Goal: Contribute content: Add original content to the website for others to see

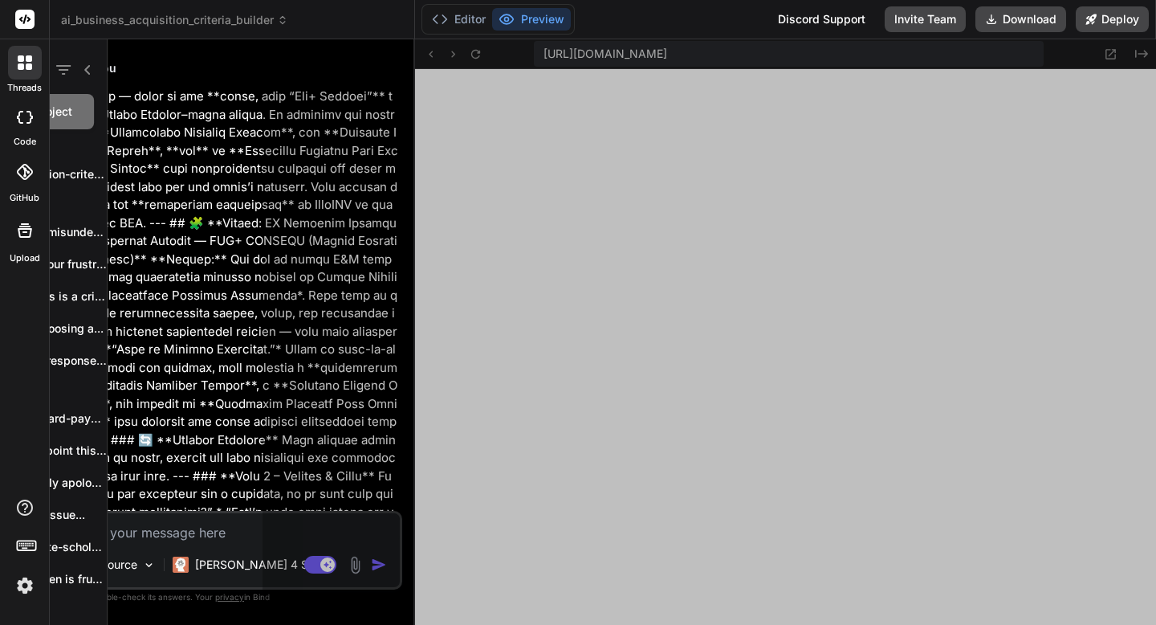
scroll to position [1449, 0]
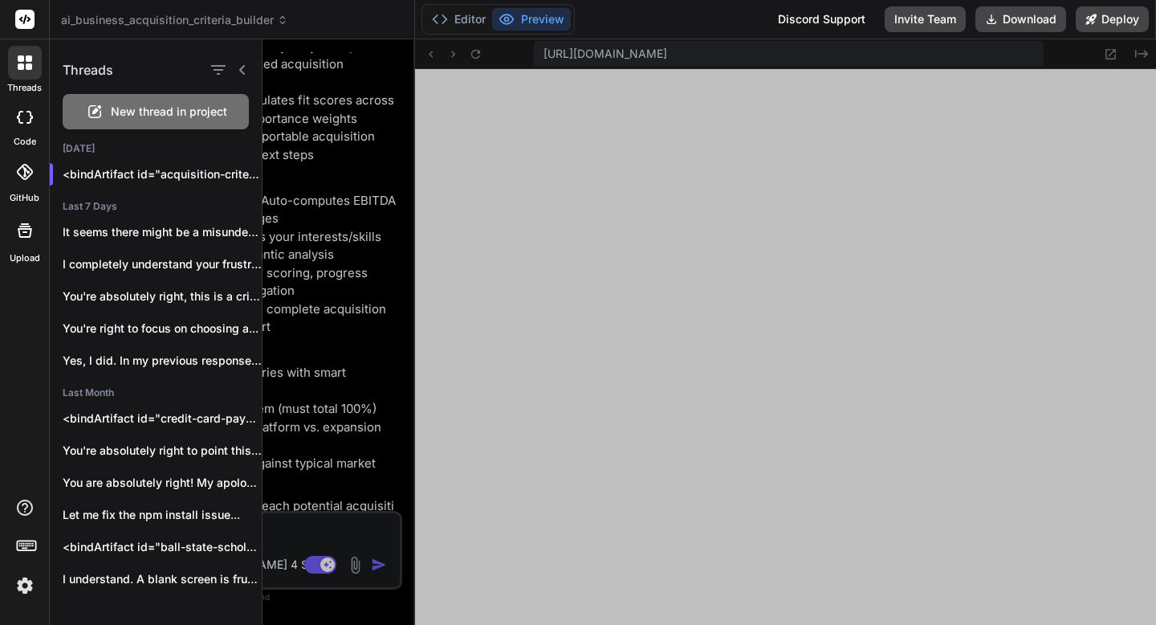
click at [137, 116] on span "New thread in project" at bounding box center [169, 112] width 116 height 16
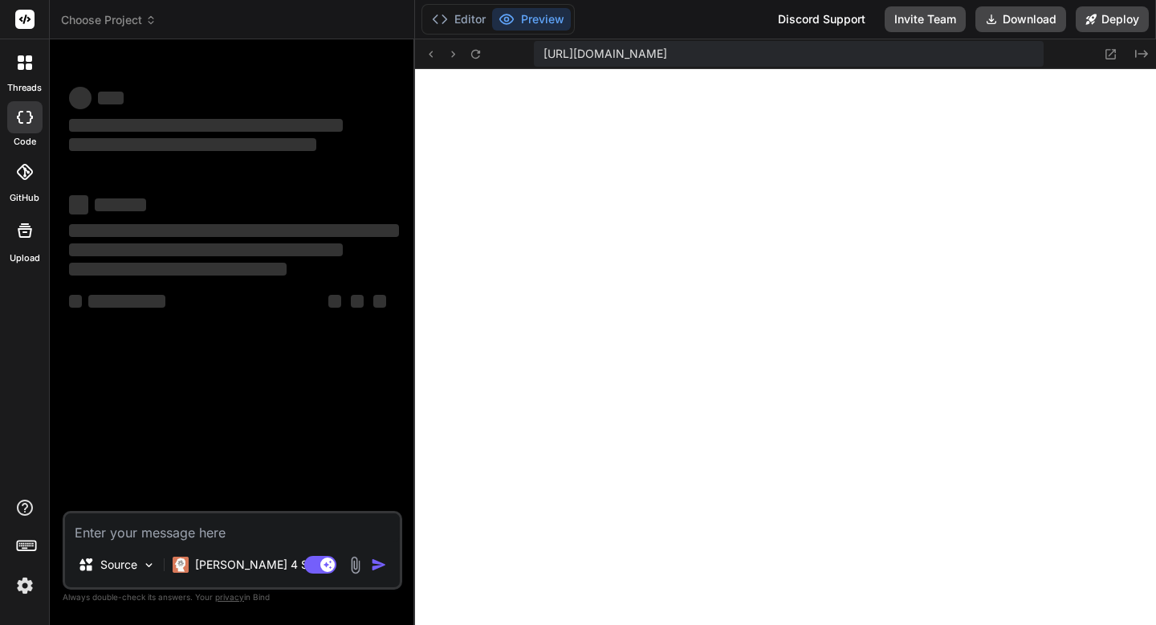
scroll to position [1724, 0]
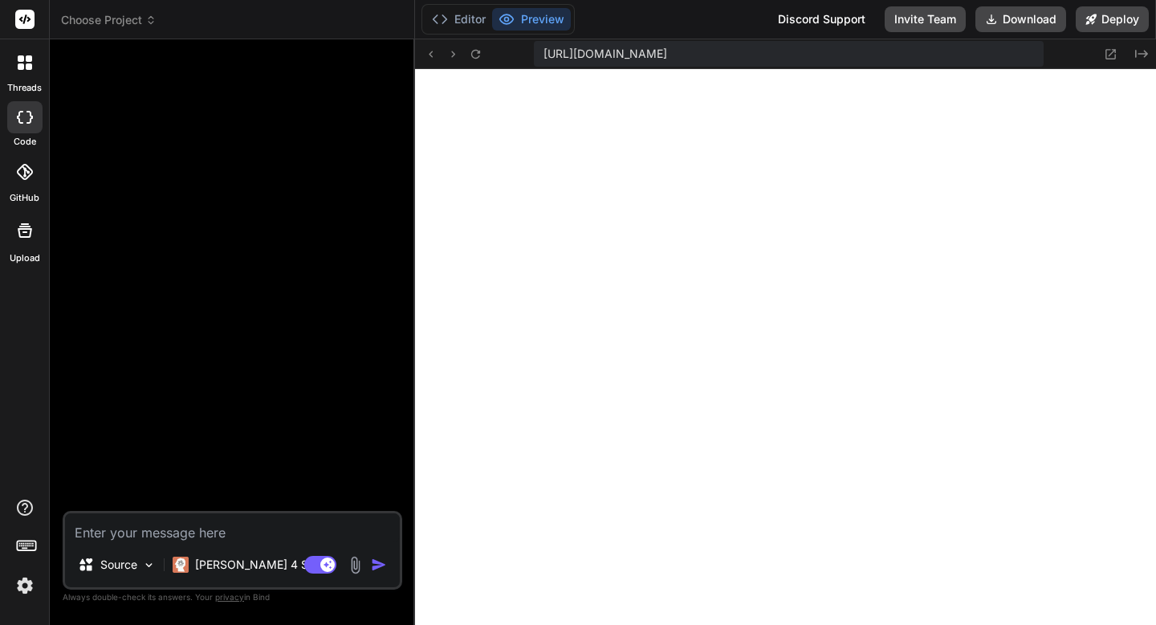
type textarea "x"
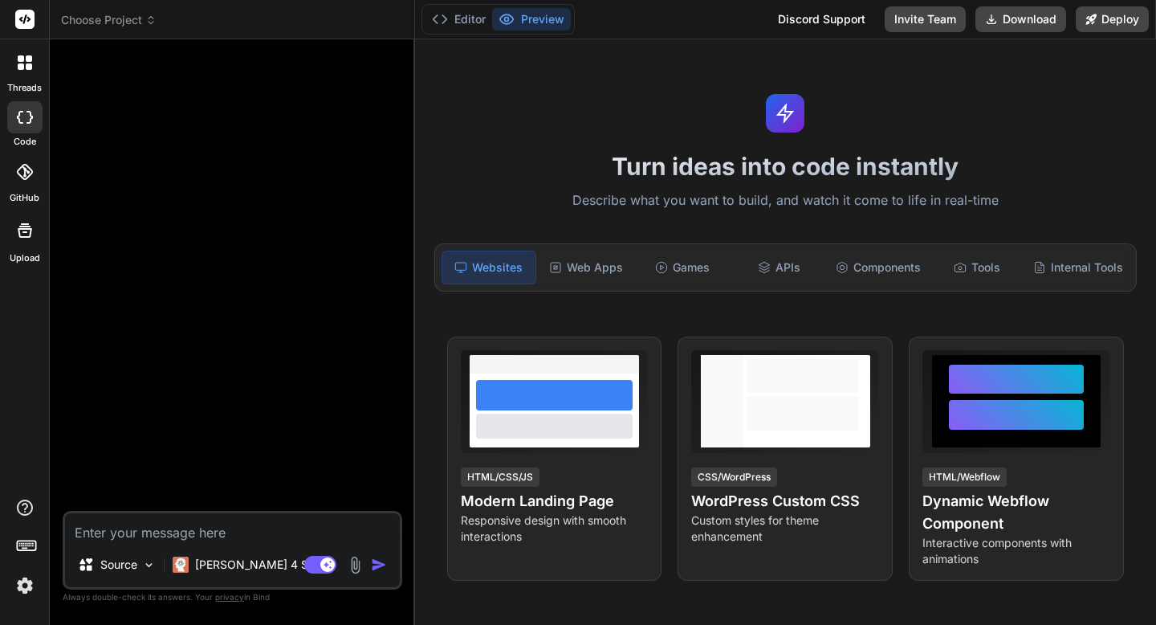
scroll to position [5232, 0]
click at [92, 526] on textarea at bounding box center [232, 527] width 335 height 29
paste textarea "Of course. Here is the data converted into a single HTML file. You can copy and…"
type textarea "Of course. Here is the data converted into a single HTML file. You can copy and…"
type textarea "x"
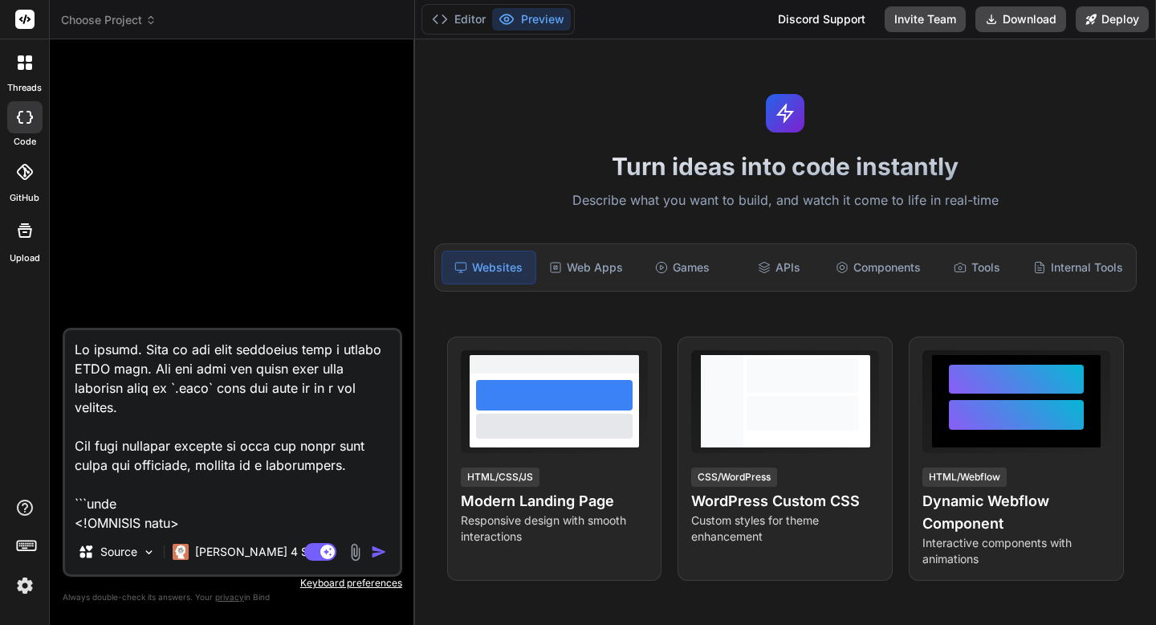
scroll to position [15356, 0]
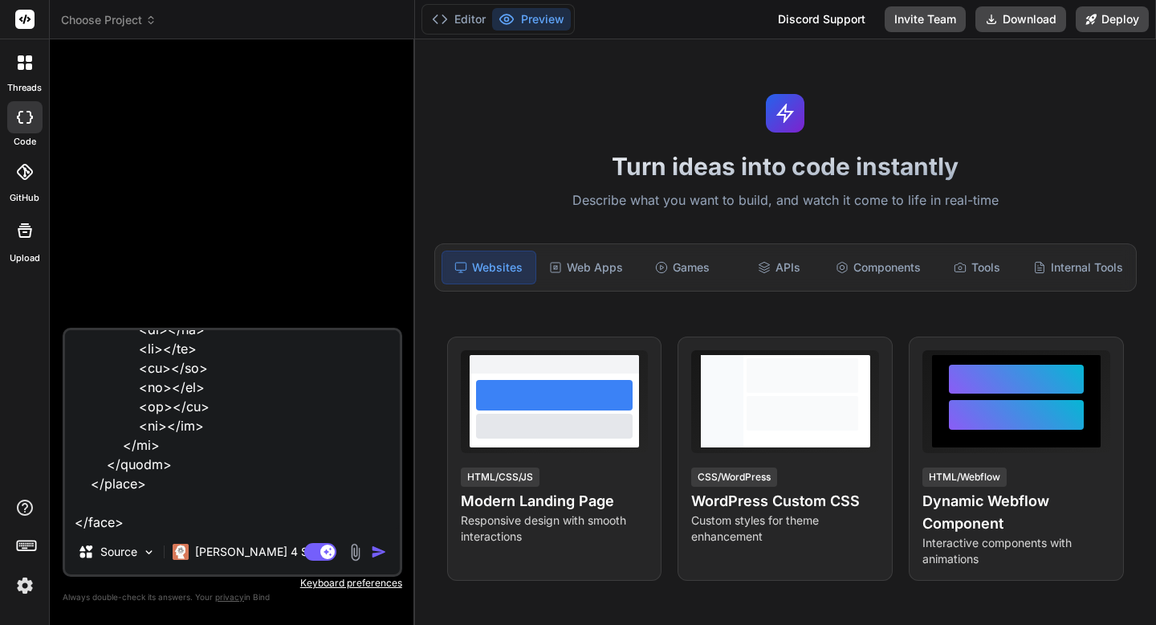
type textarea "Of course. Here is the data converted into a single HTML file. You can copy and…"
click at [383, 550] on img "button" at bounding box center [379, 551] width 16 height 16
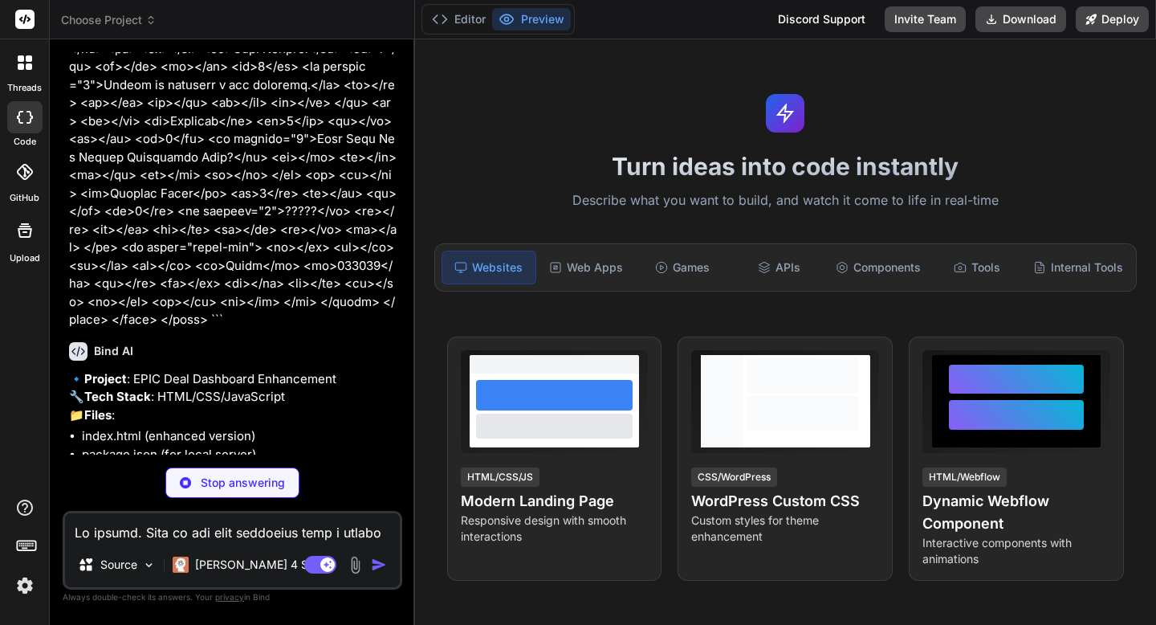
scroll to position [4029, 0]
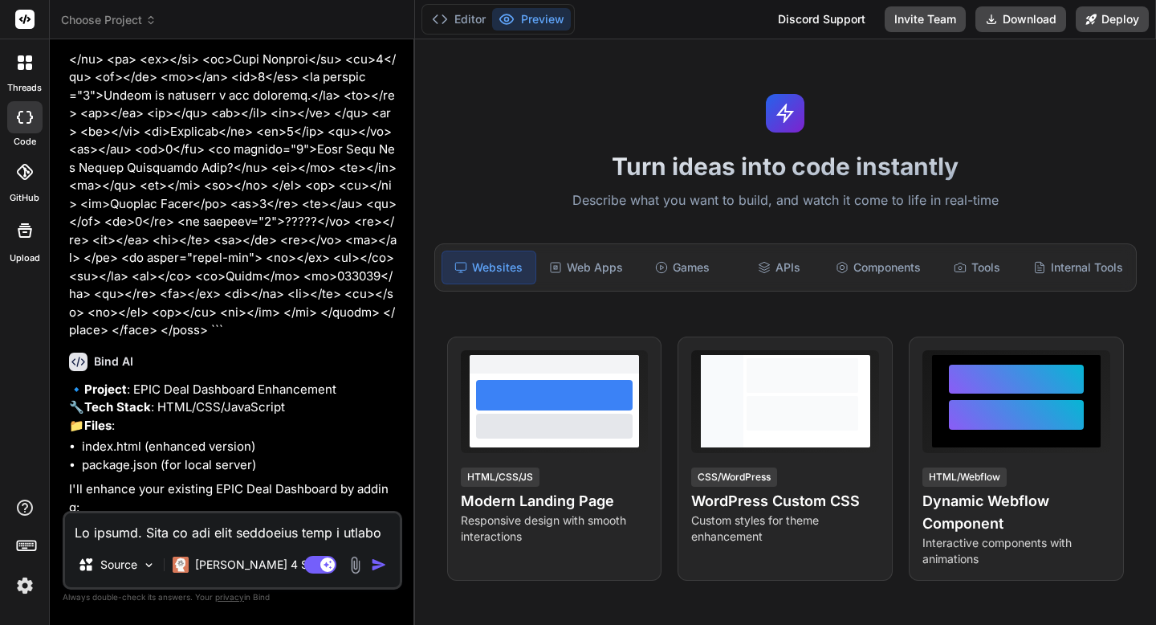
type textarea "x"
click at [275, 536] on textarea at bounding box center [232, 527] width 335 height 29
type textarea "y"
type textarea "x"
type textarea "ye"
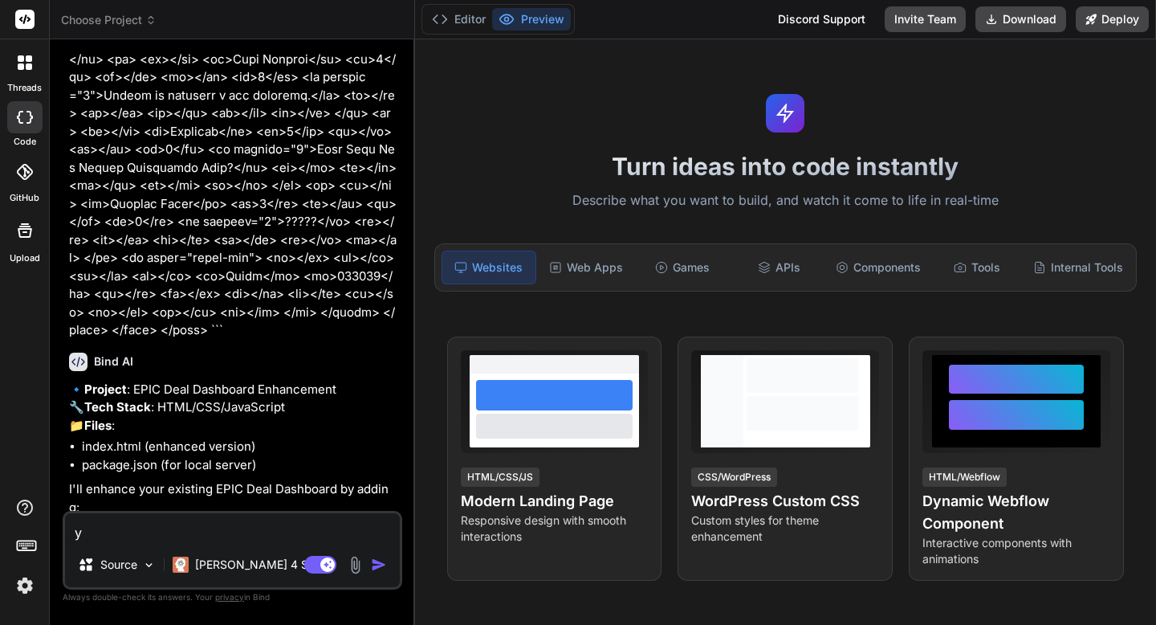
type textarea "x"
type textarea "yes"
type textarea "x"
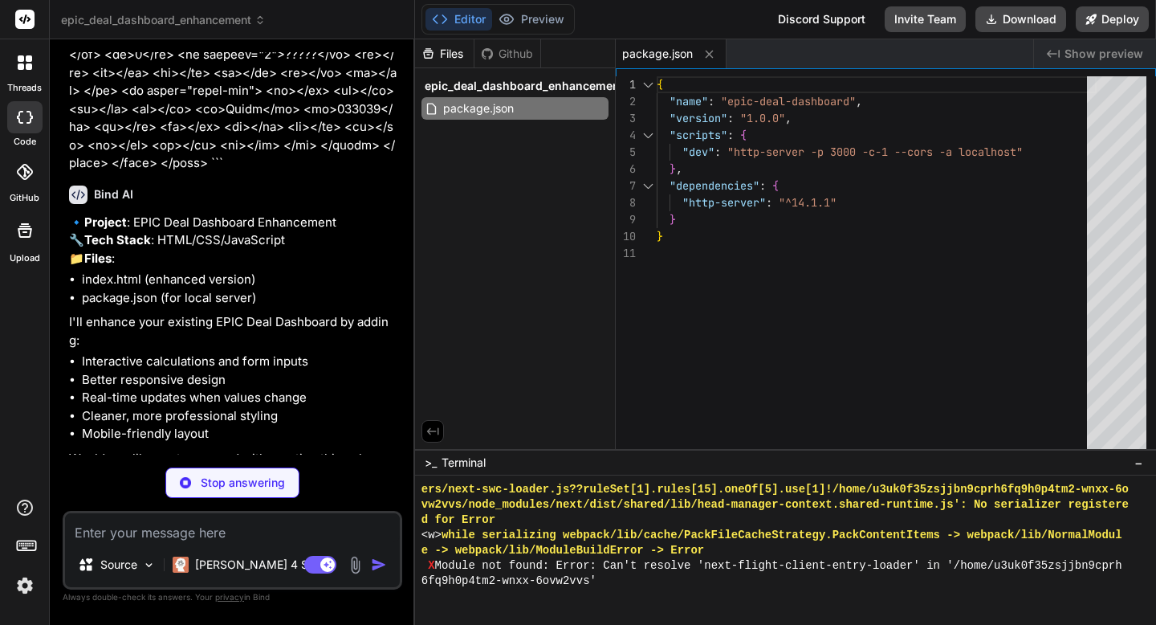
scroll to position [4308, 0]
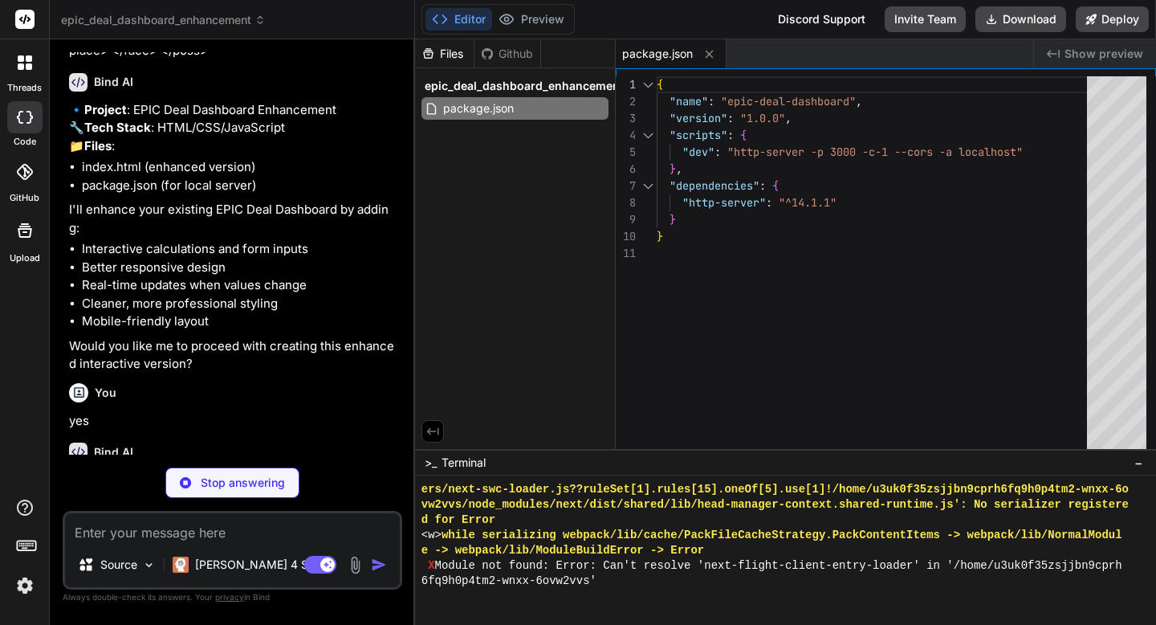
type textarea "x"
type textarea "if (e.target.tagName === 'INPUT' && e.target.type === 'number') { calculateAll(…"
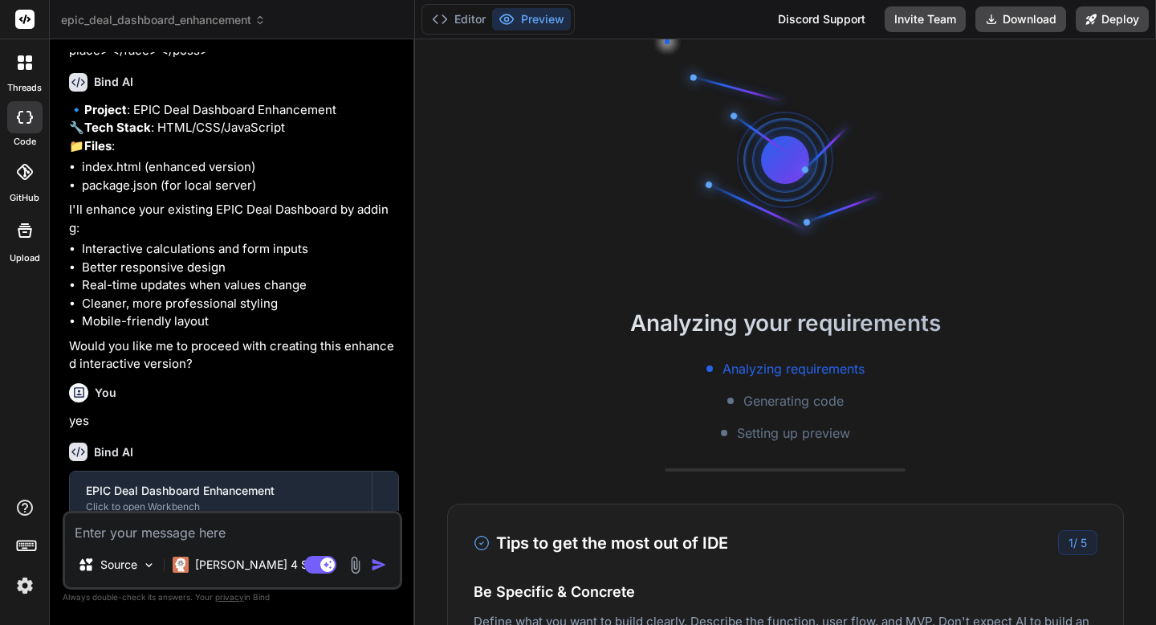
type textarea "x"
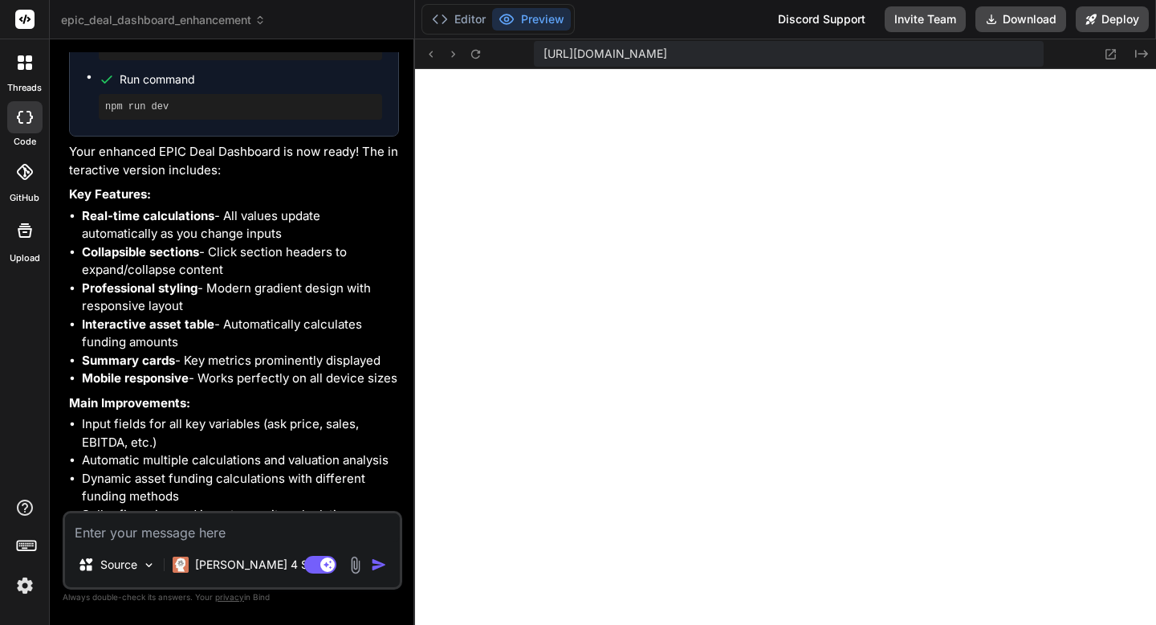
scroll to position [4894, 0]
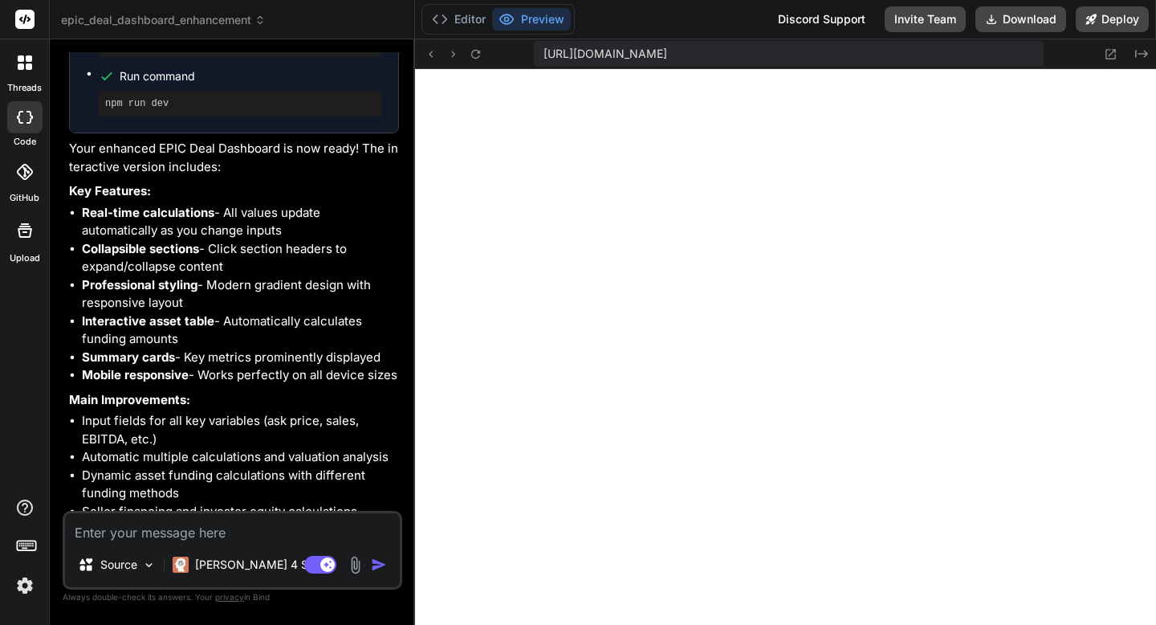
click at [344, 523] on textarea at bounding box center [232, 527] width 335 height 29
type textarea "Mak"
type textarea "x"
type textarea "Make"
type textarea "x"
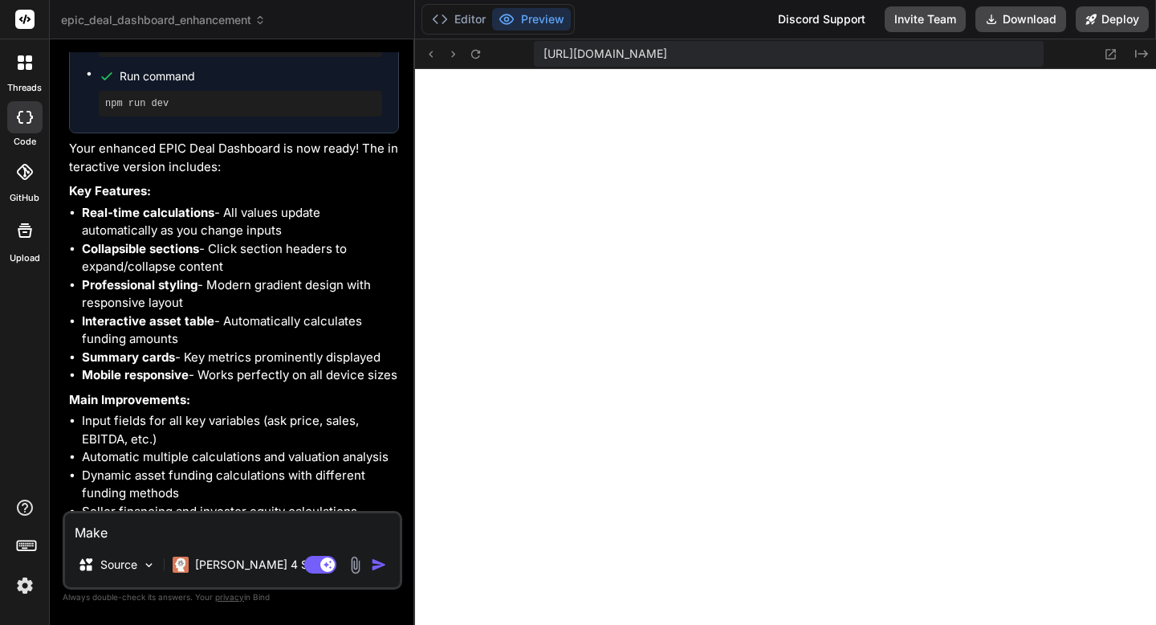
type textarea "Make sure this"
type textarea "x"
type textarea "Make sure this is"
type textarea "x"
type textarea "Make sure this is fully"
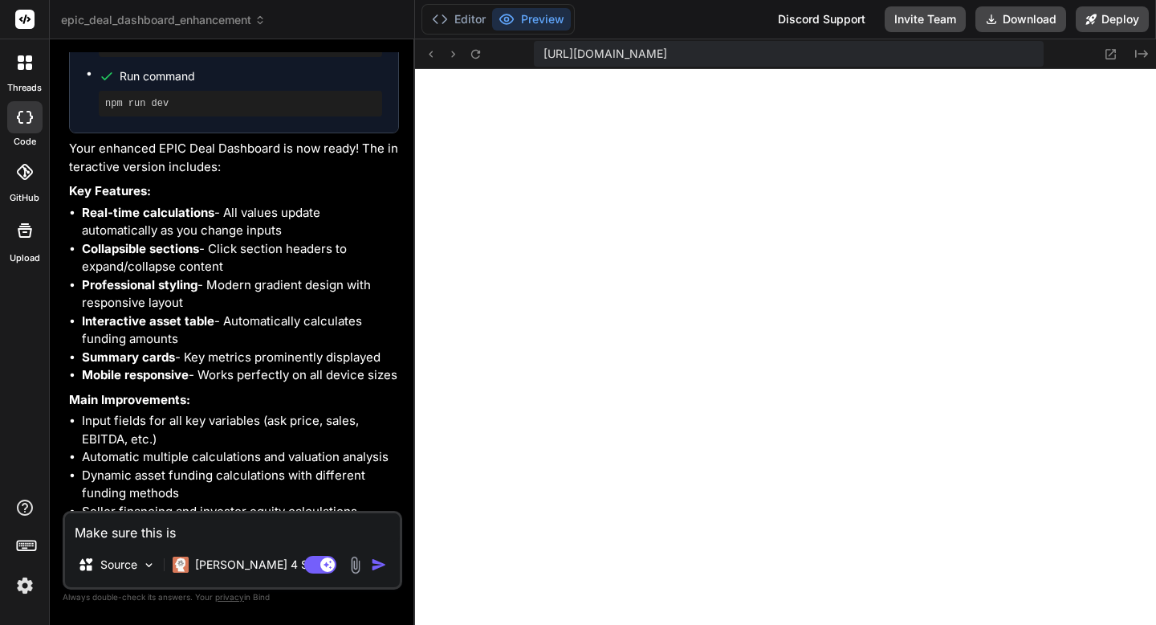
type textarea "x"
type textarea "Make sure this is fully"
type textarea "x"
type textarea "Make sure this is fully m"
type textarea "x"
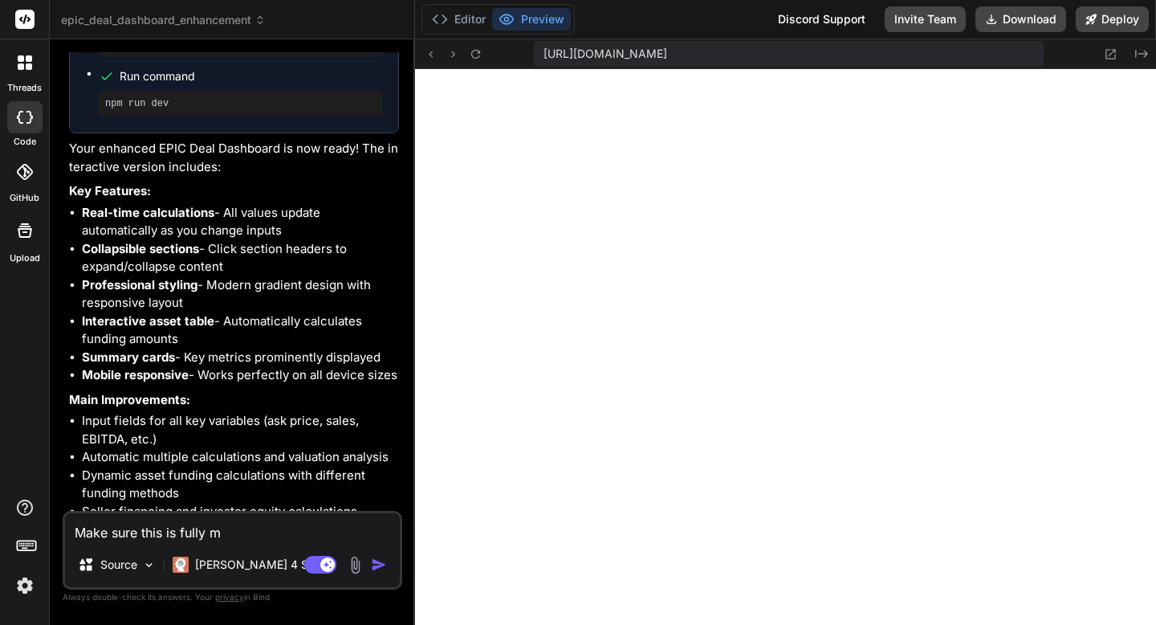
type textarea "Make sure this is fully mo"
type textarea "x"
type textarea "Make sure this is fully mobi"
type textarea "x"
type textarea "Make sure this is fully mobil"
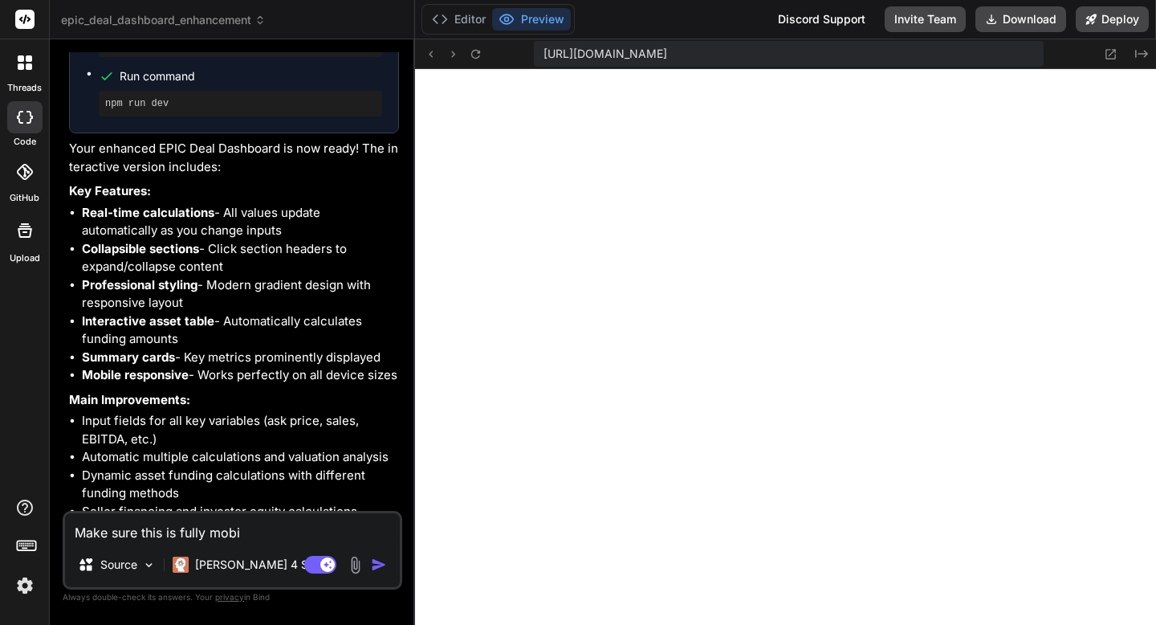
type textarea "x"
type textarea "Make sure this is fully mobile"
type textarea "x"
type textarea "Make sure this is fully mobile responsive"
type textarea "x"
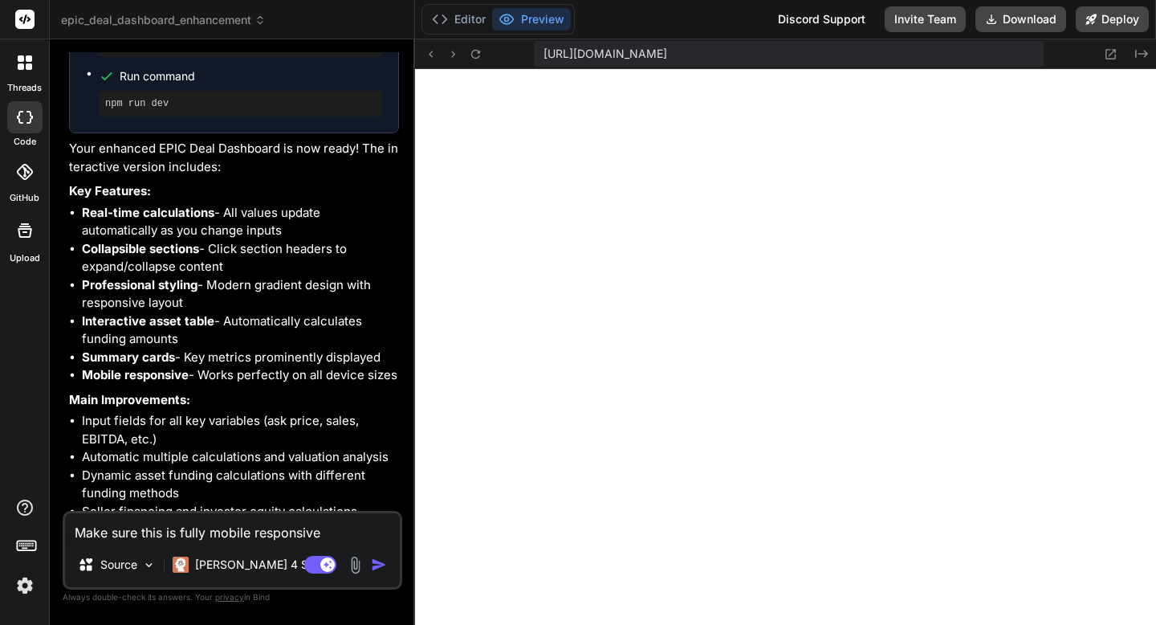
type textarea "x"
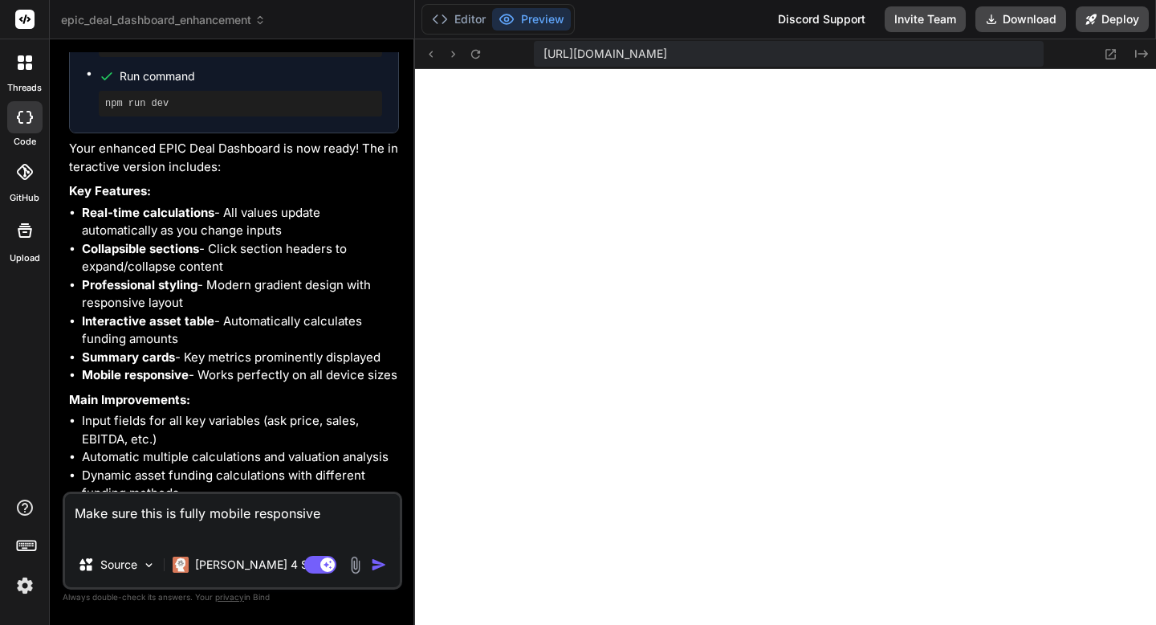
type textarea "Make sure this is fully mobile responsive"
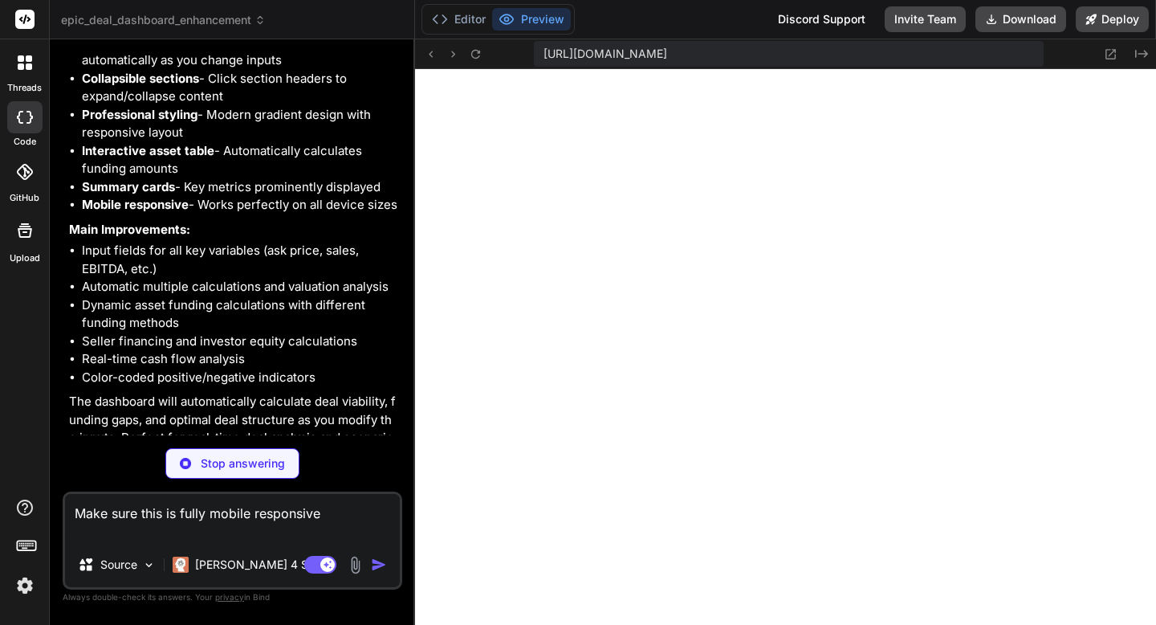
scroll to position [5080, 0]
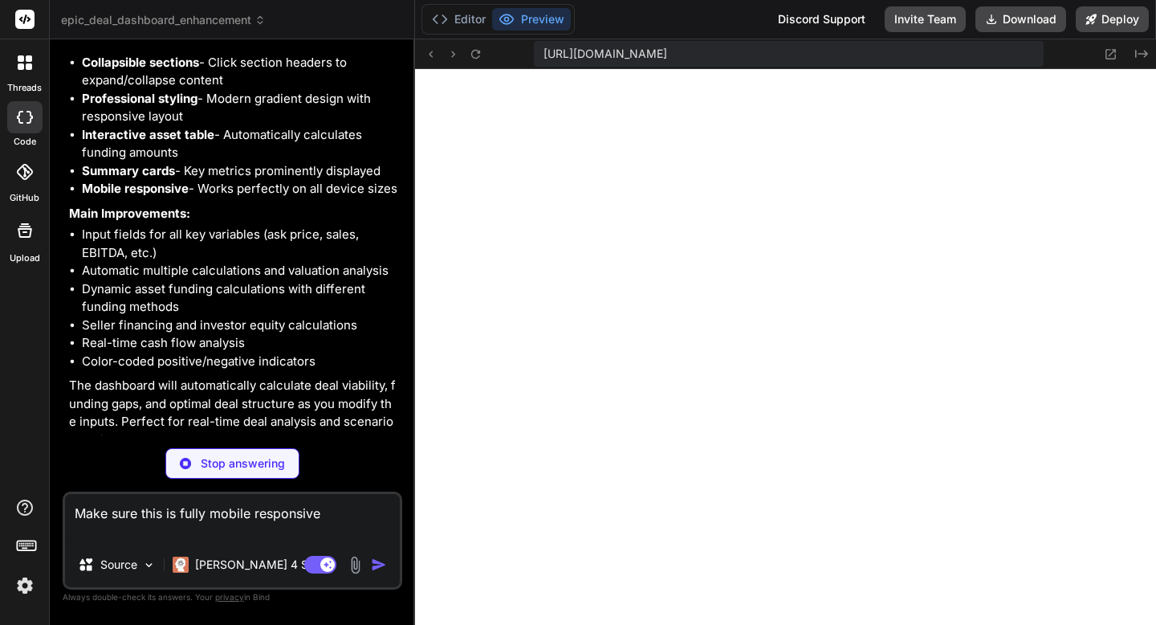
type textarea "x"
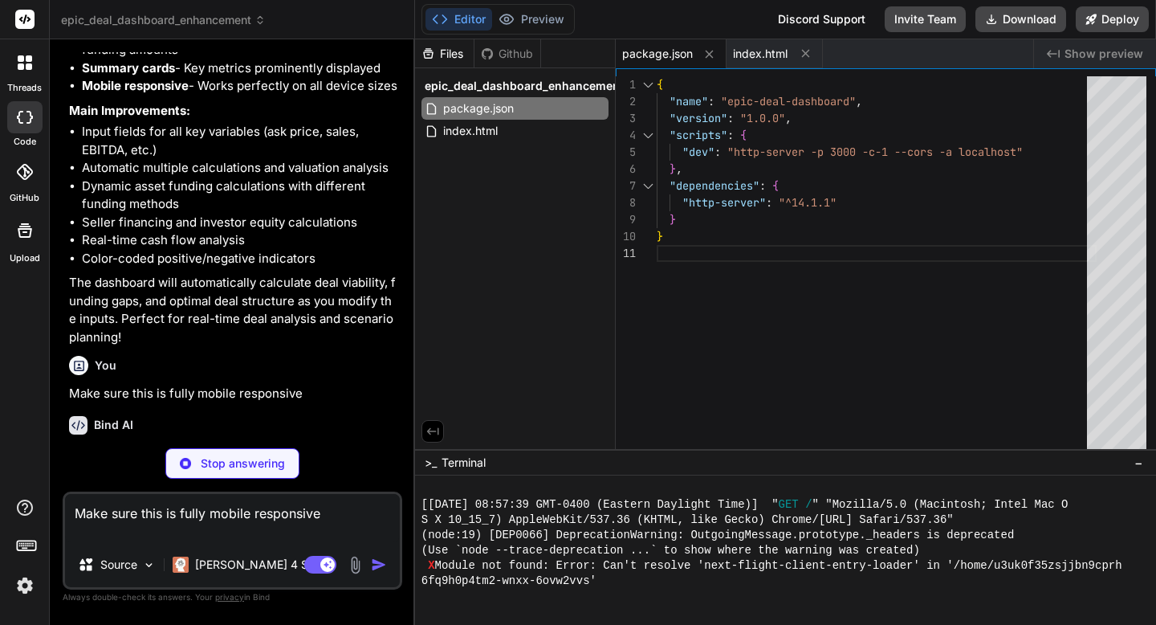
scroll to position [5192, 0]
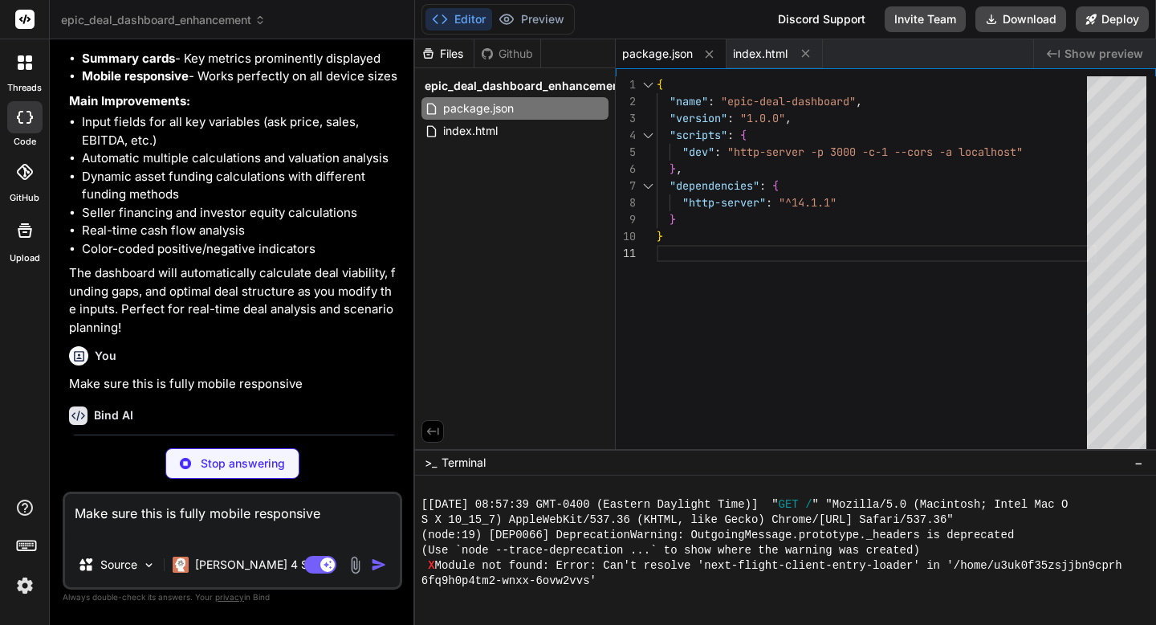
type textarea "x"
type textarea "Make sure this is fully mobile responsive"
type textarea "x"
type textarea "</script> </body> </html>"
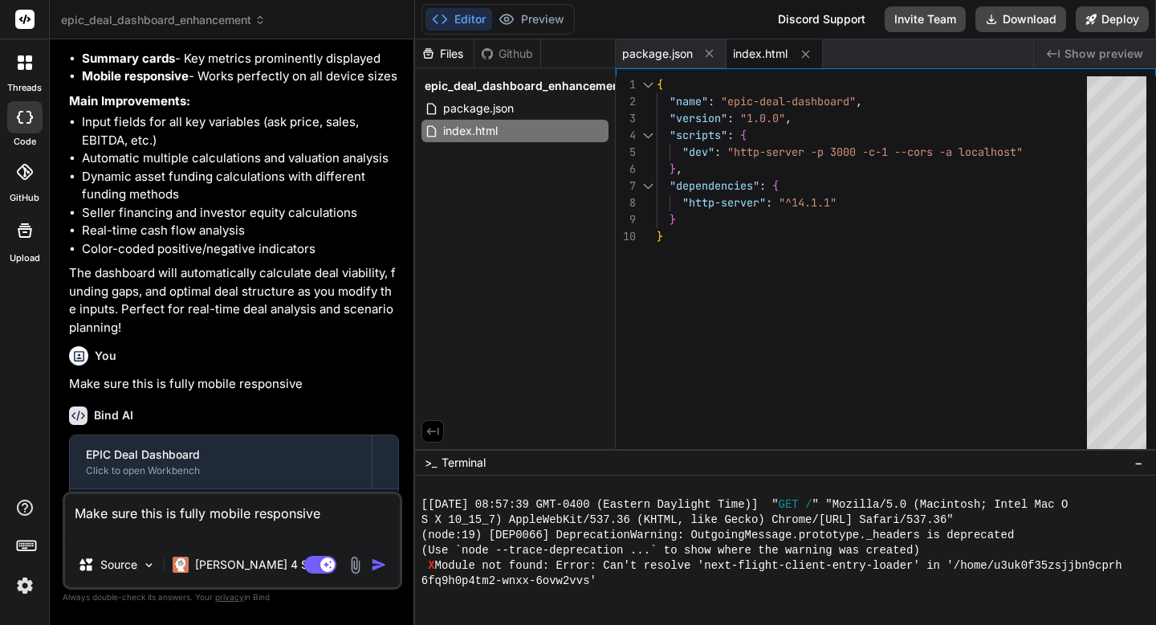
type textarea "x"
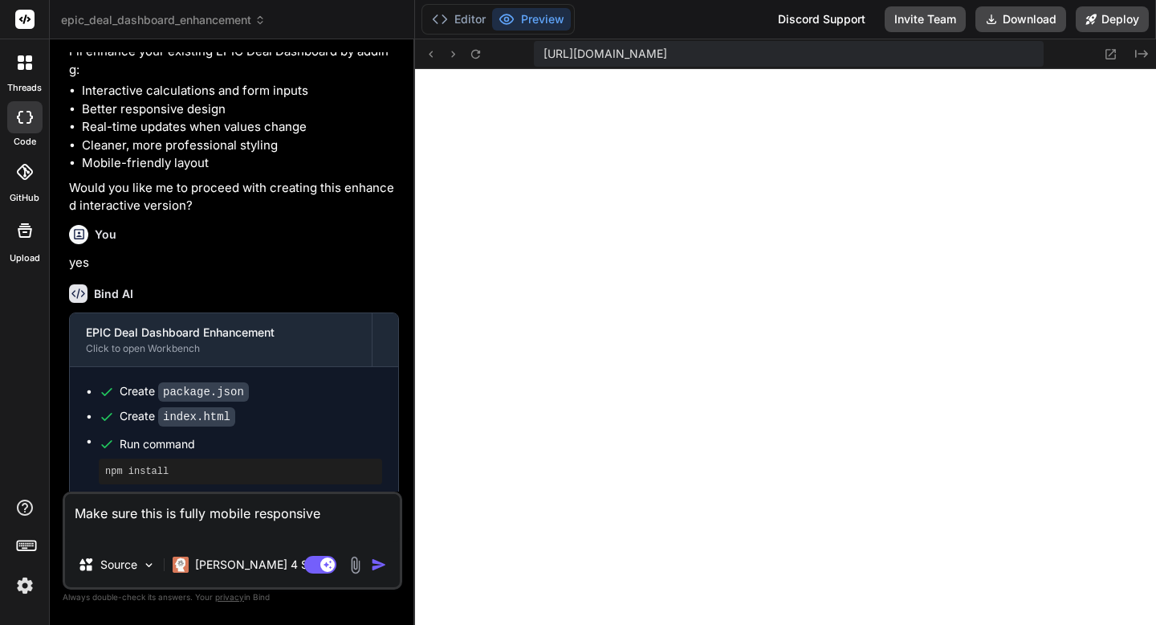
scroll to position [4373, 0]
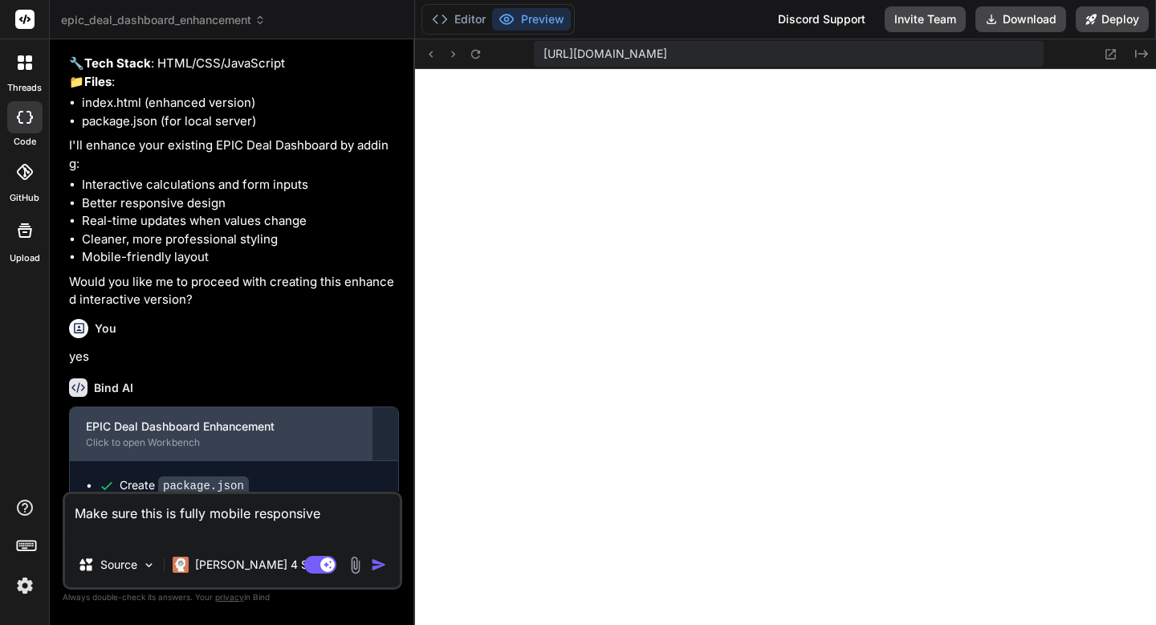
click at [226, 418] on div "EPIC Deal Dashboard Enhancement" at bounding box center [221, 426] width 270 height 16
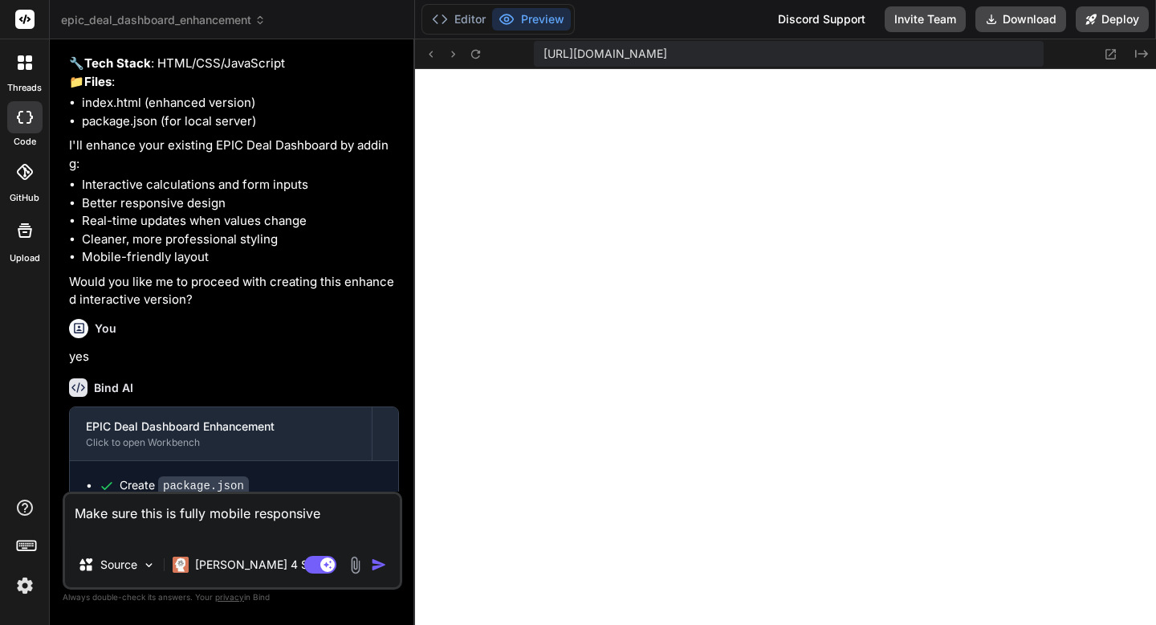
click at [231, 511] on textarea "Make sure this is fully mobile responsive" at bounding box center [232, 518] width 335 height 48
type textarea "U"
type textarea "x"
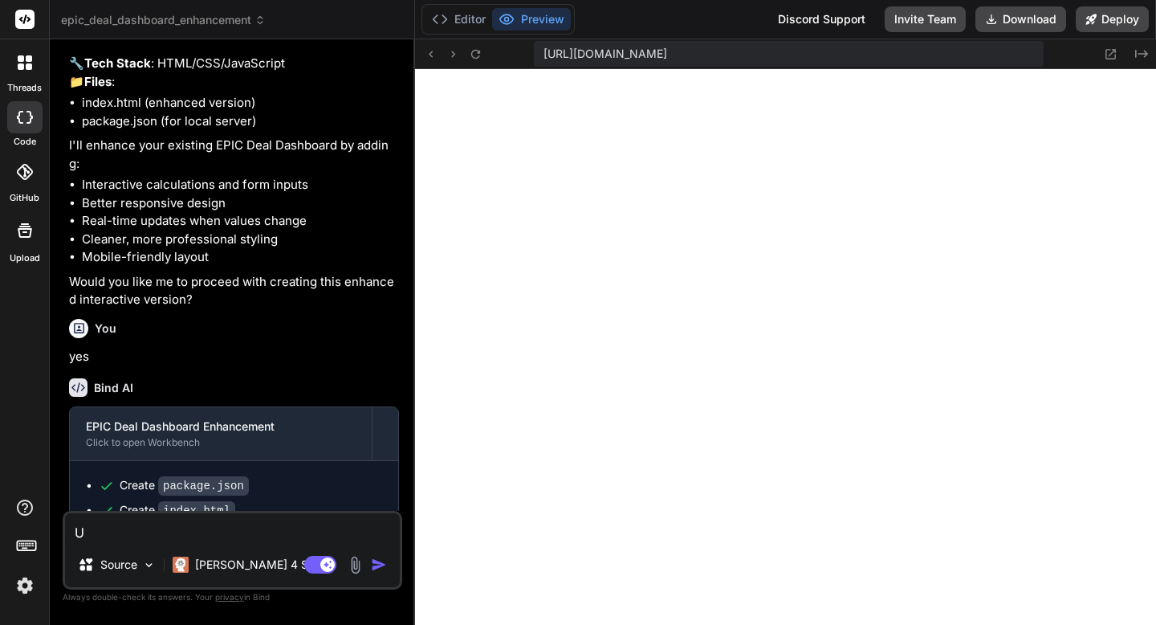
type textarea "Un"
type textarea "x"
type textarea "Und"
type textarea "x"
type textarea "Undo"
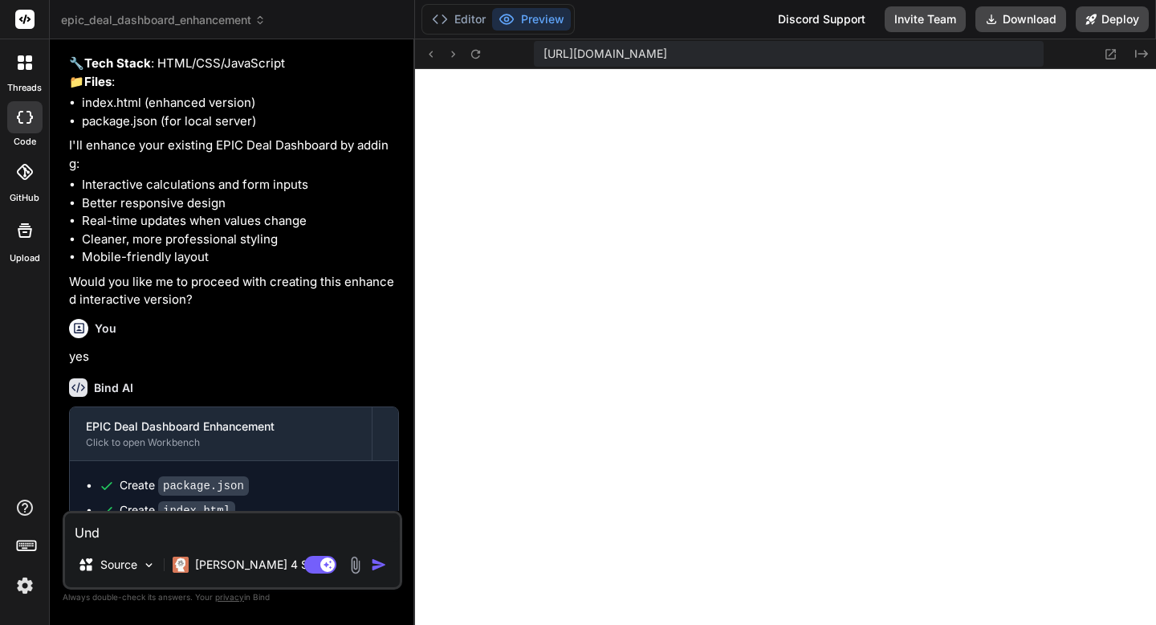
type textarea "x"
type textarea "Undo"
type textarea "x"
type textarea "Undo t"
type textarea "x"
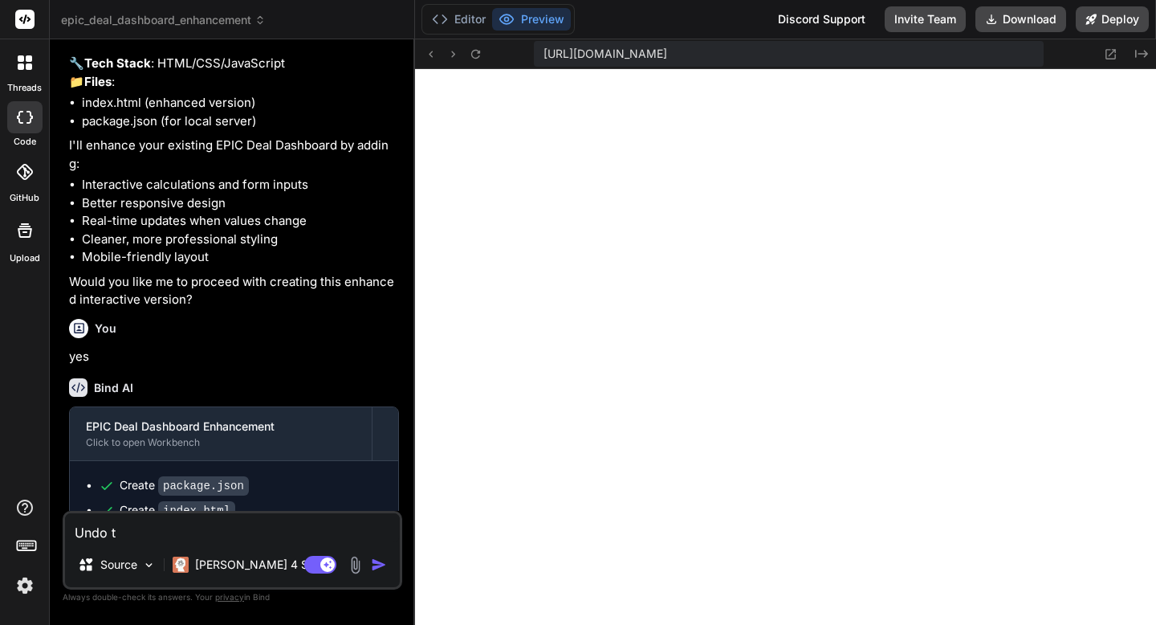
type textarea "Undo th"
type textarea "x"
type textarea "Undo tha"
type textarea "x"
type textarea "Undo that"
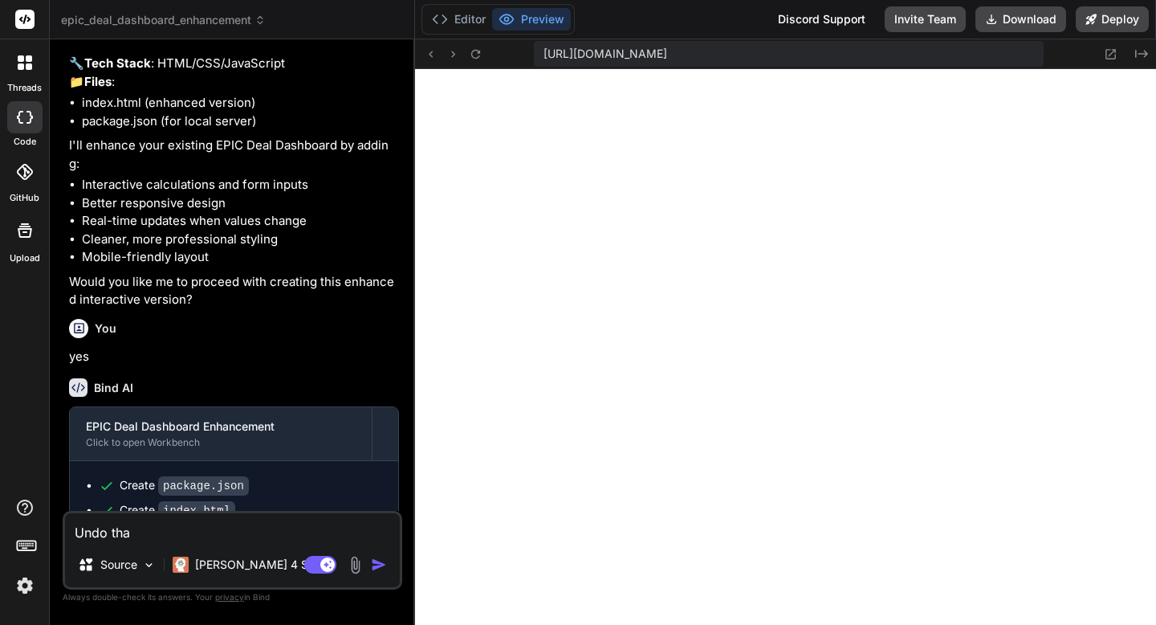
type textarea "x"
type textarea "Undo that"
type textarea "x"
type textarea "Undo that a"
type textarea "x"
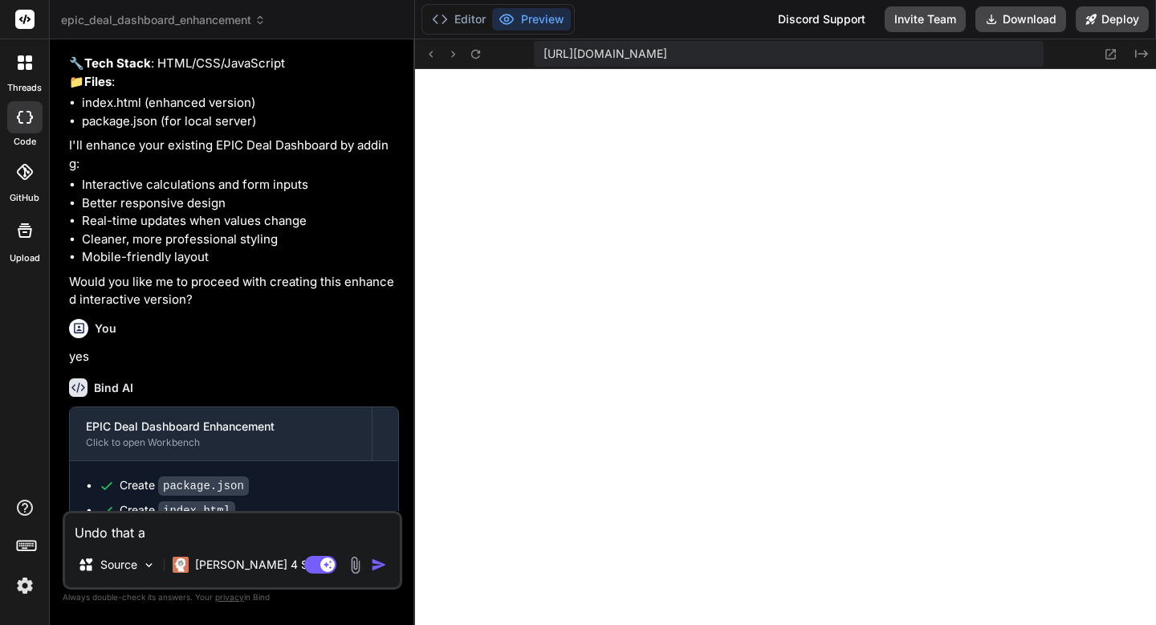
type textarea "Undo that al"
type textarea "x"
type textarea "Undo that a"
type textarea "x"
type textarea "Undo that"
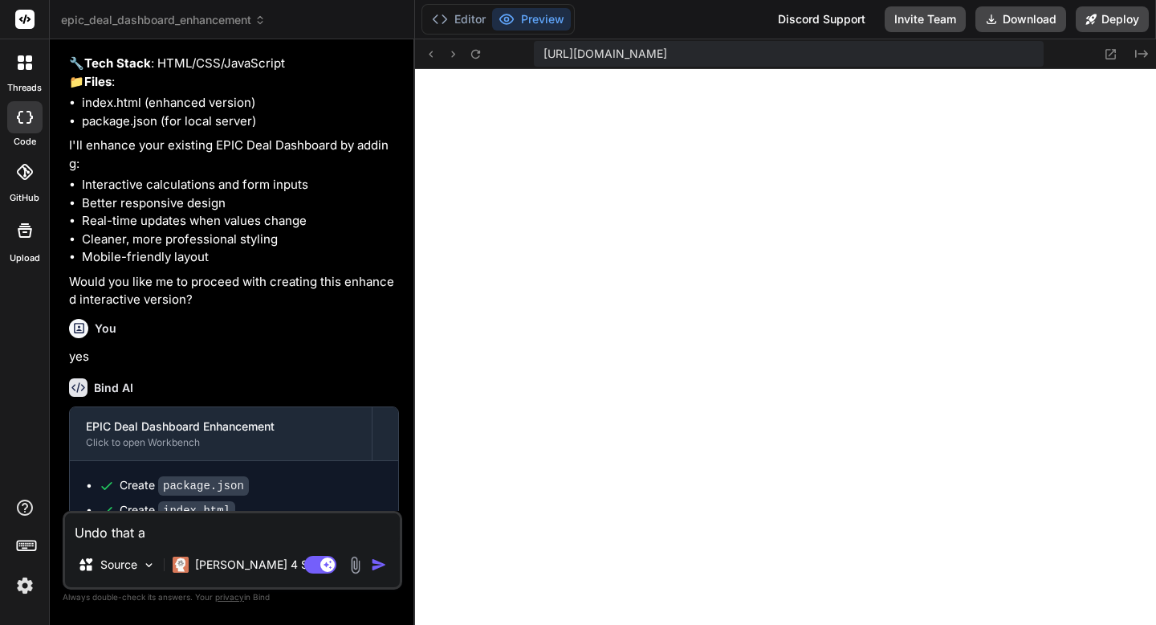
type textarea "x"
type textarea "Undo that p"
type textarea "x"
type textarea "Undo that pr"
type textarea "x"
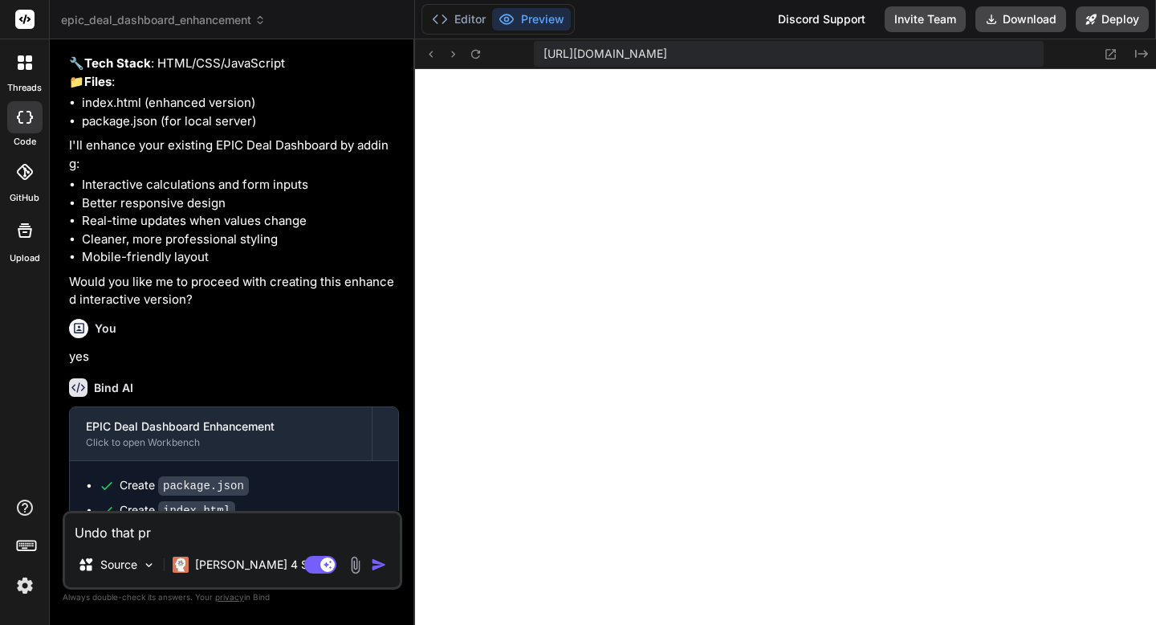
type textarea "Undo that pre"
type textarea "x"
type textarea "Undo that prev"
type textarea "x"
type textarea "Undo that previ"
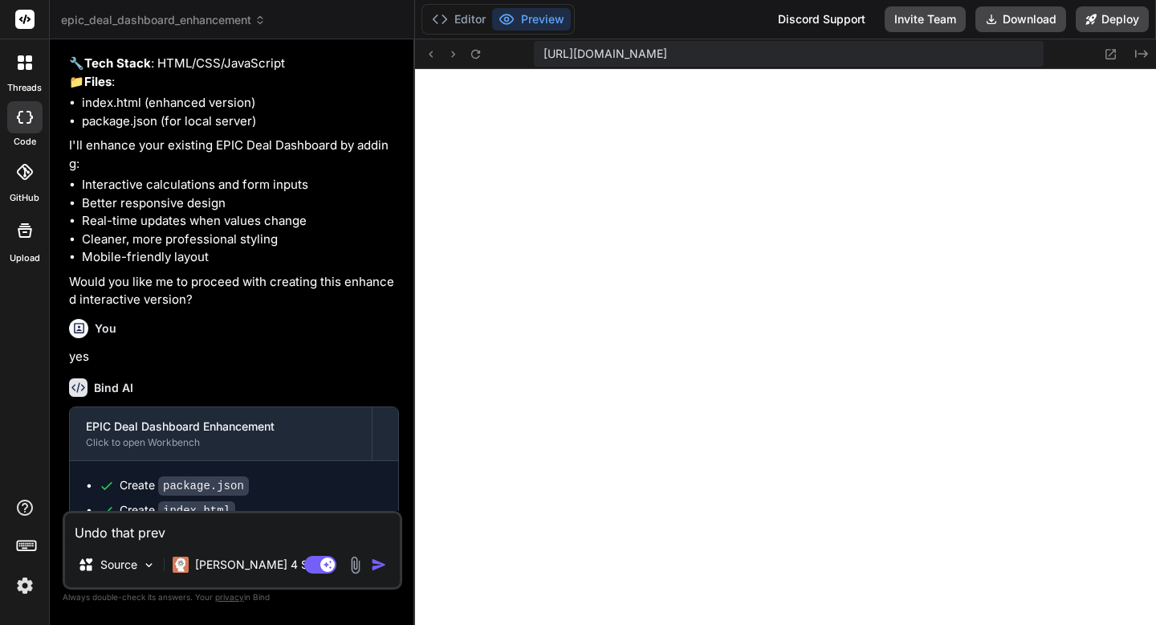
type textarea "x"
type textarea "Undo that previously"
type textarea "x"
type textarea "Undo that previously"
type textarea "x"
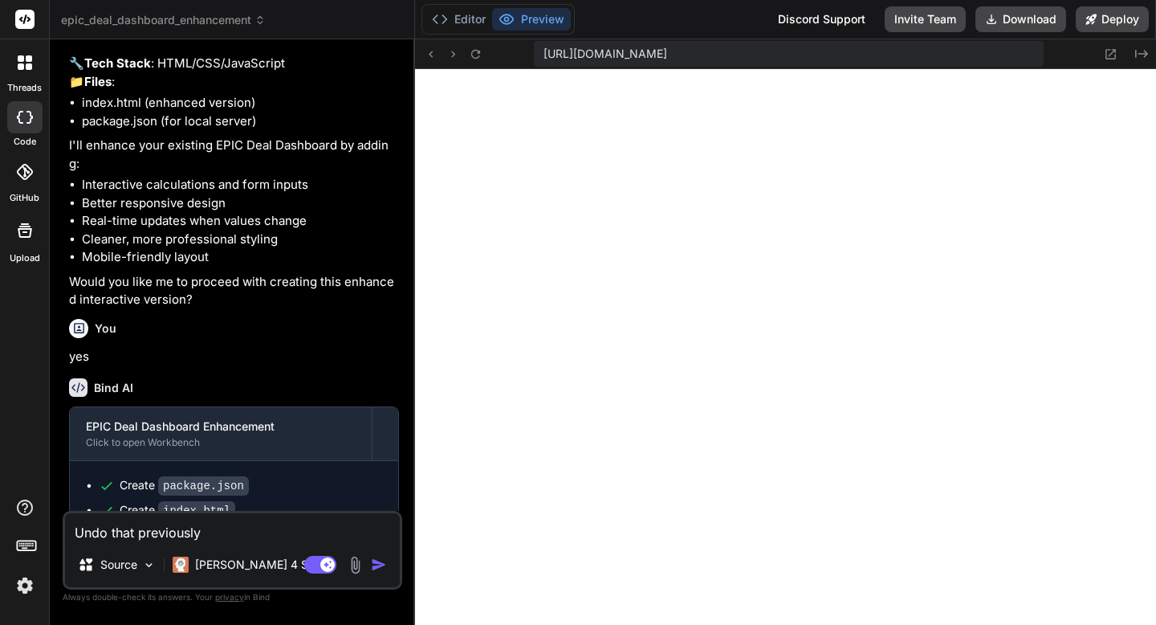
type textarea "Undo that previousl"
type textarea "x"
type textarea "Undo that previous"
type textarea "x"
type textarea "Undo that previou"
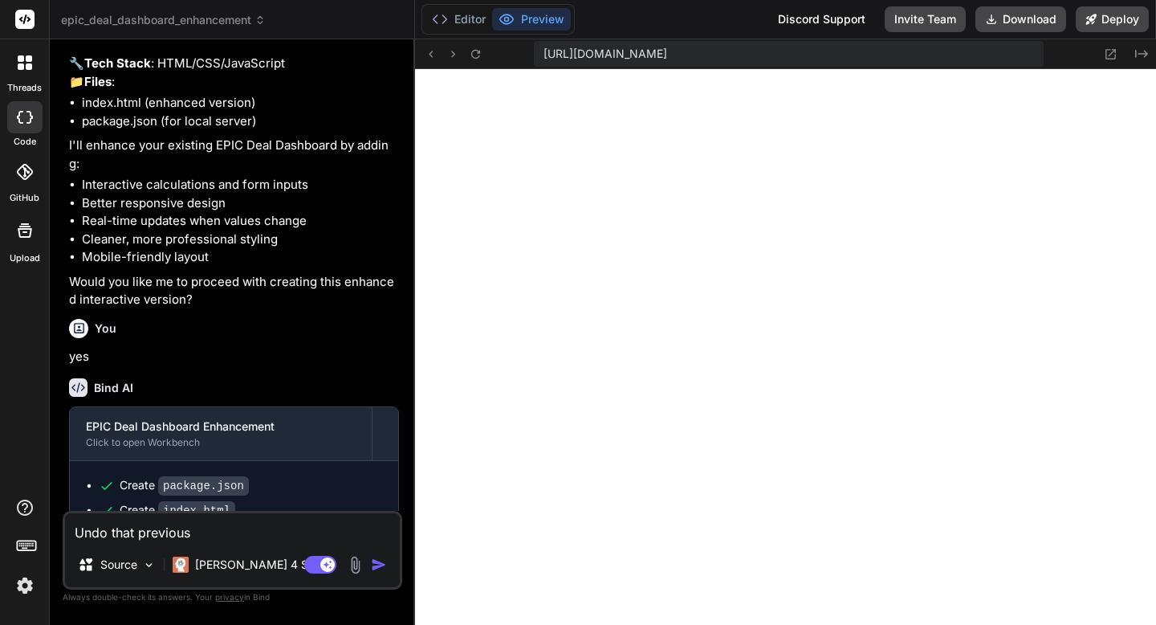
type textarea "x"
type textarea "Undo that previo"
type textarea "x"
type textarea "Undo that previ"
type textarea "x"
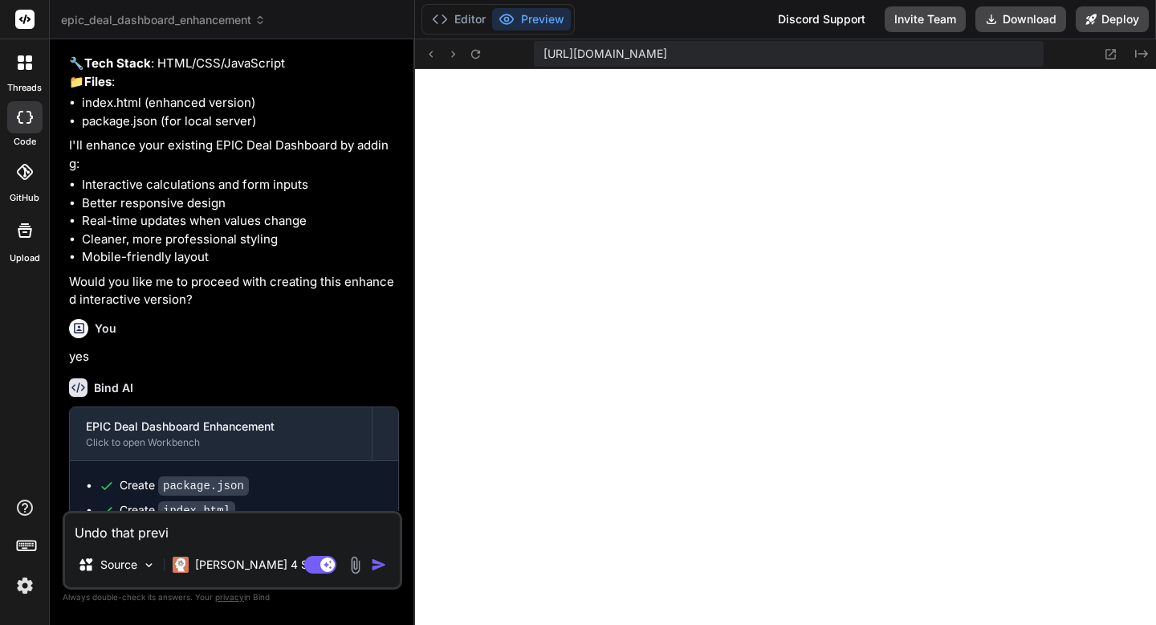
type textarea "Undo that prev"
type textarea "x"
type textarea "Undo that pre"
type textarea "x"
type textarea "Undo that pr"
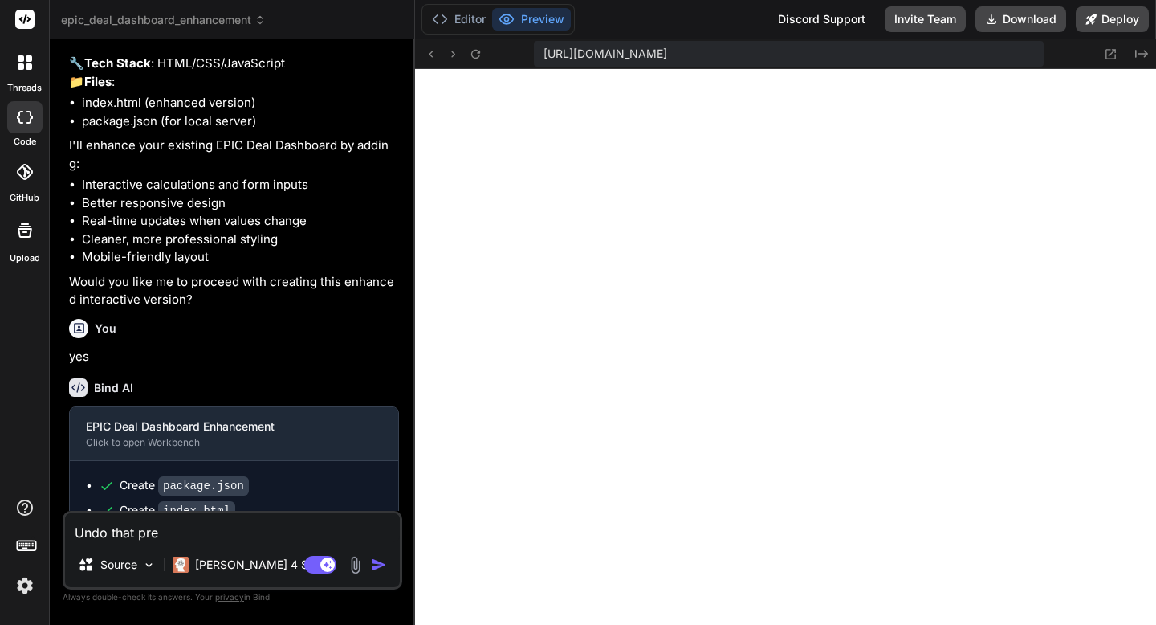
type textarea "x"
type textarea "Undo that p"
type textarea "x"
type textarea "Undo that"
type textarea "x"
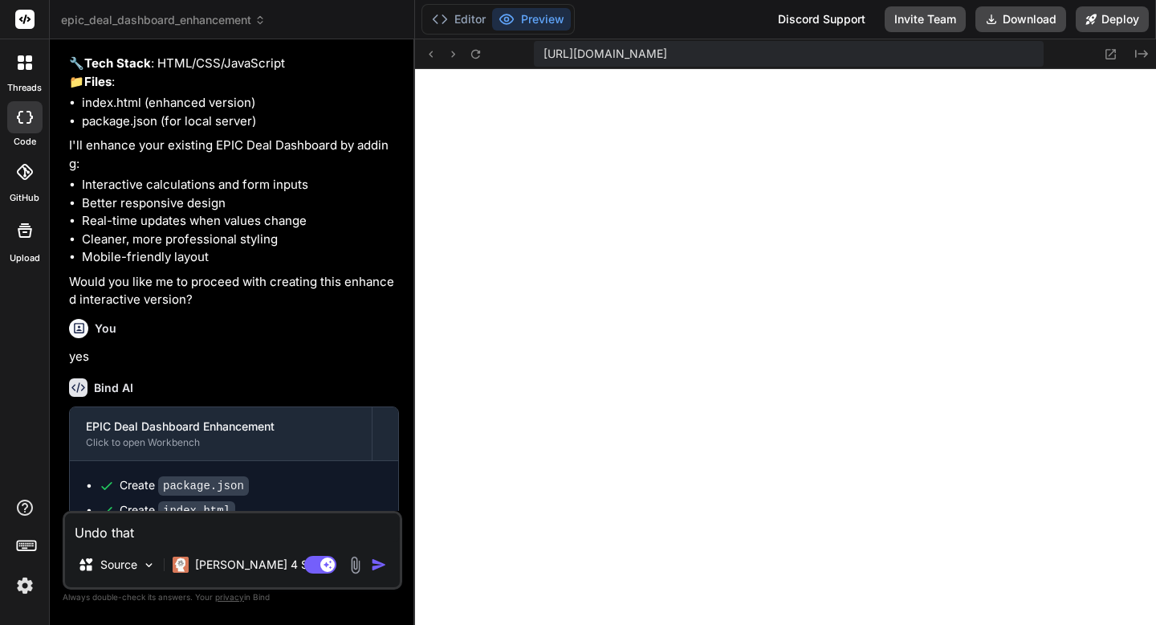
type textarea "Undo that"
type textarea "x"
type textarea "Undo tha"
type textarea "x"
type textarea "Undo th"
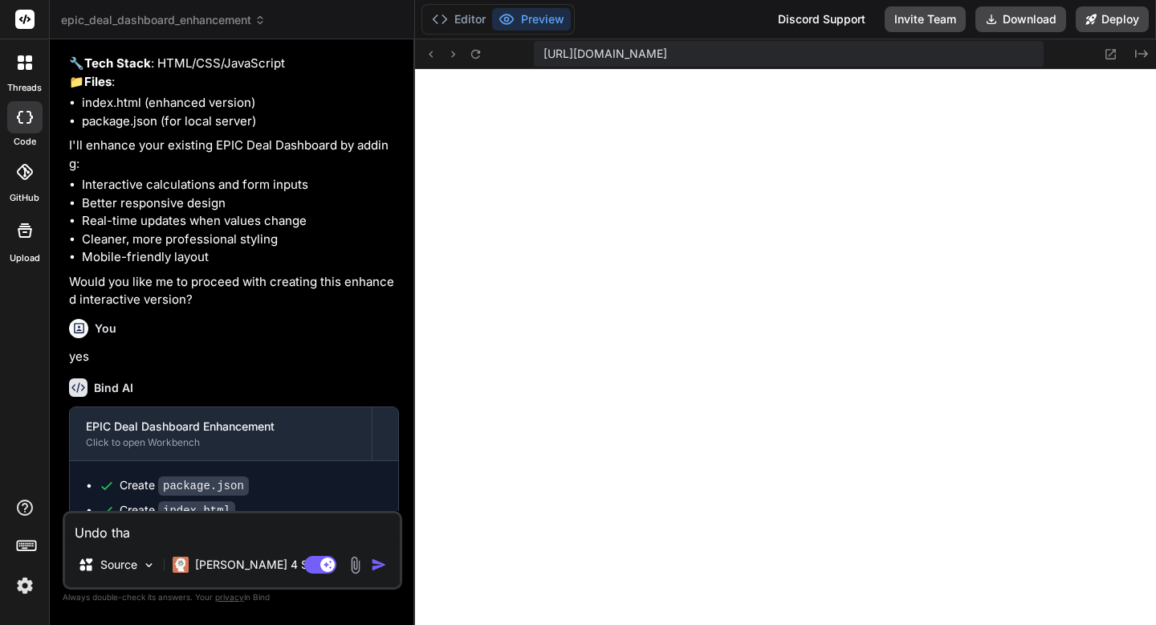
type textarea "x"
type textarea "Undo t"
type textarea "x"
type textarea "Undo"
type textarea "x"
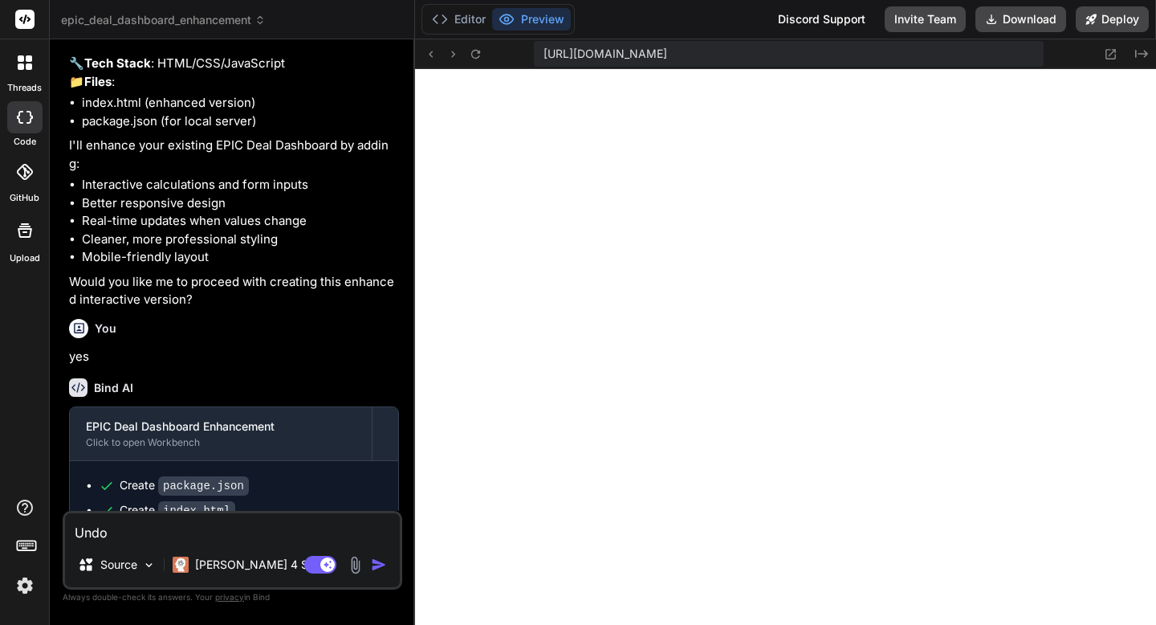
type textarea "Undo"
type textarea "x"
type textarea "Und"
type textarea "x"
type textarea "Un"
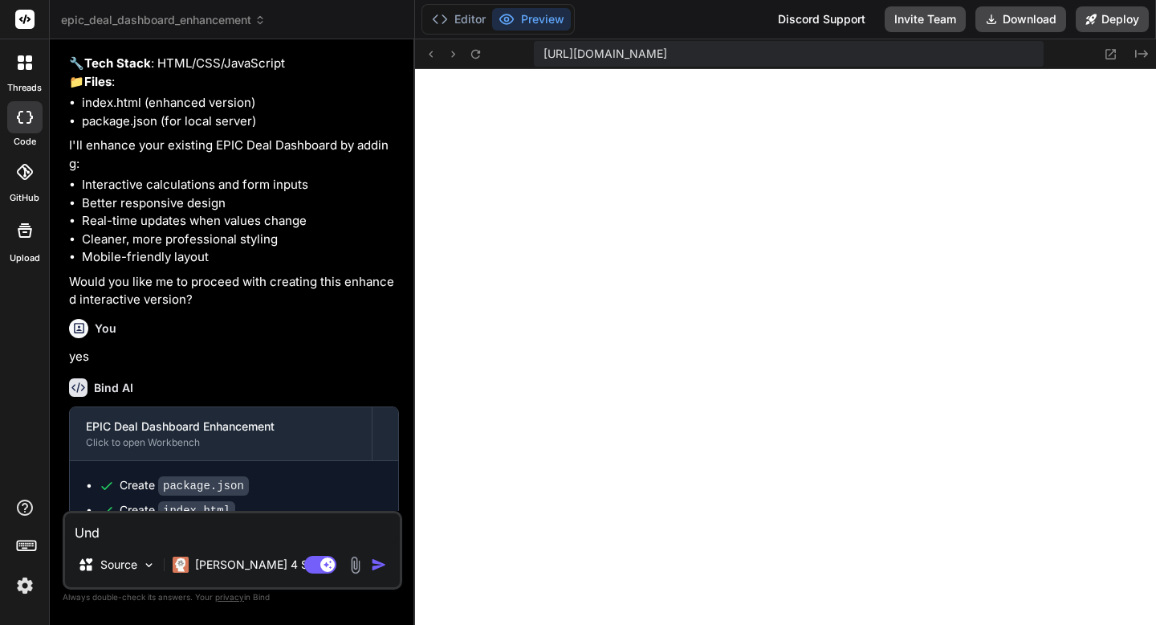
type textarea "x"
type textarea "U"
type textarea "x"
type textarea "Un"
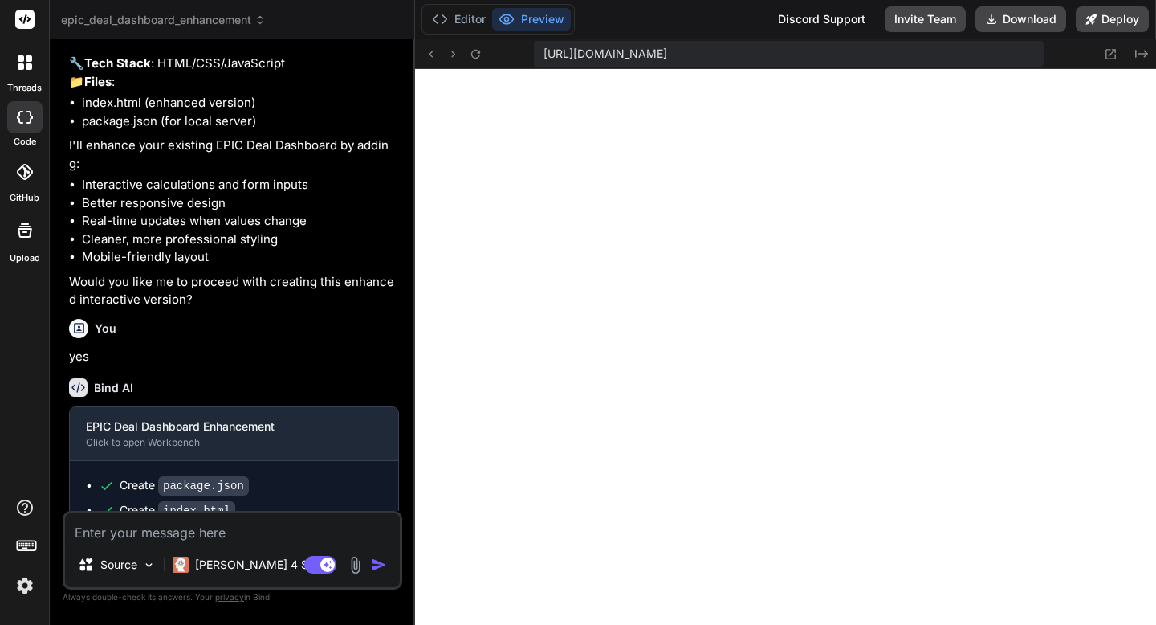
type textarea "x"
type textarea "Und"
type textarea "x"
type textarea "Unde"
type textarea "x"
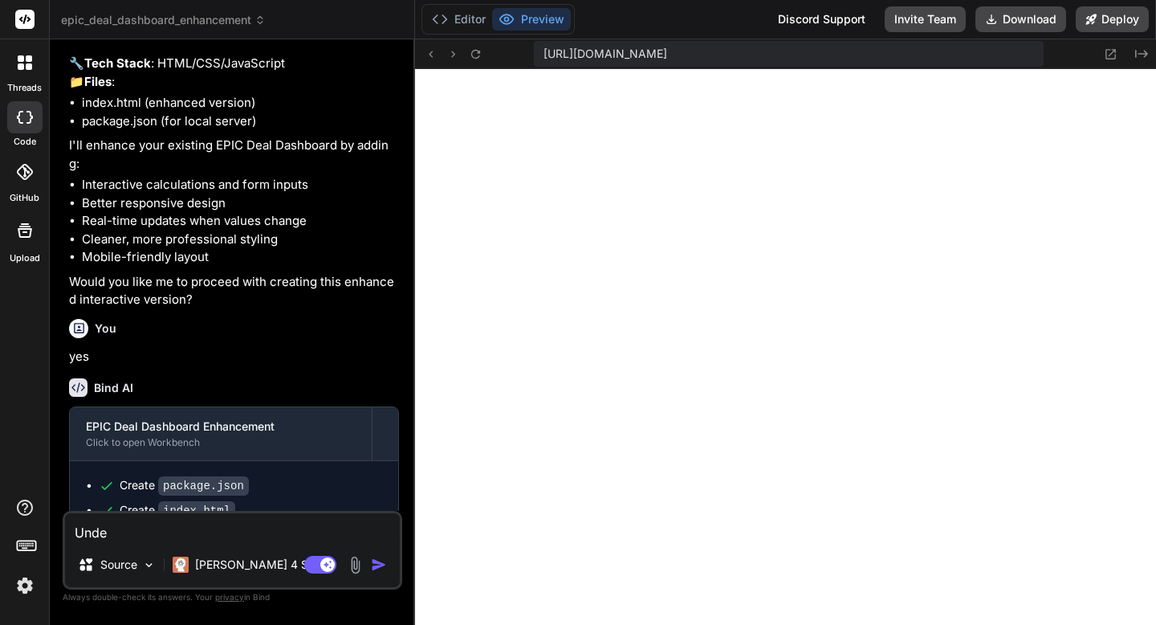
type textarea "Under"
type textarea "x"
type textarea "Under"
type textarea "x"
type textarea "Under t"
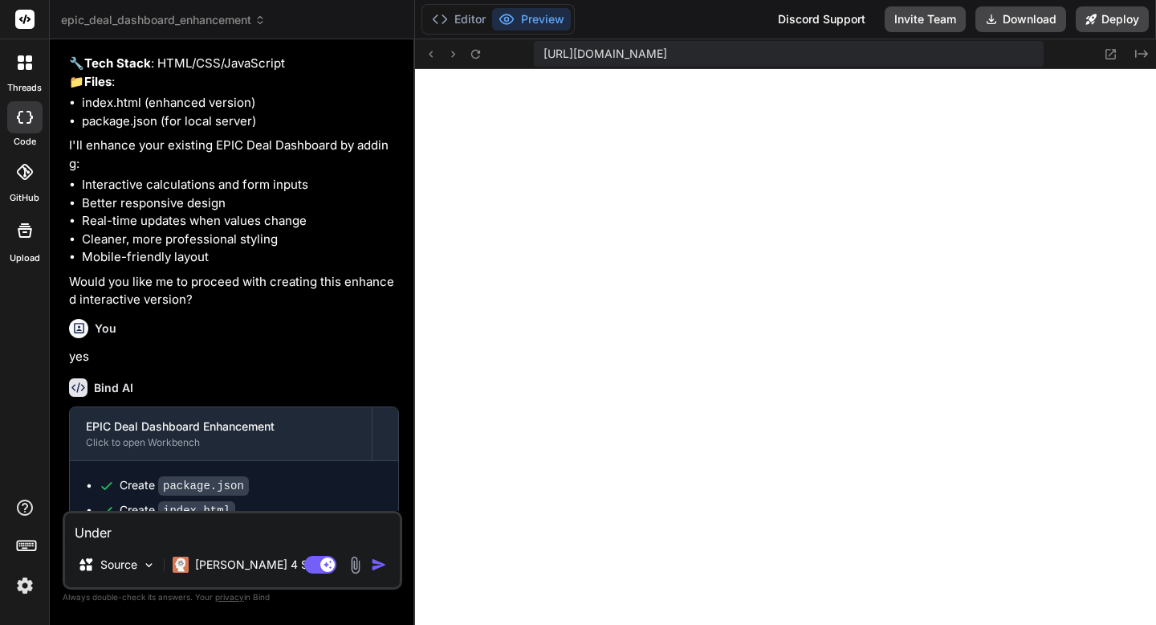
type textarea "x"
type textarea "Under th"
type textarea "x"
type textarea "Under the pr"
type textarea "x"
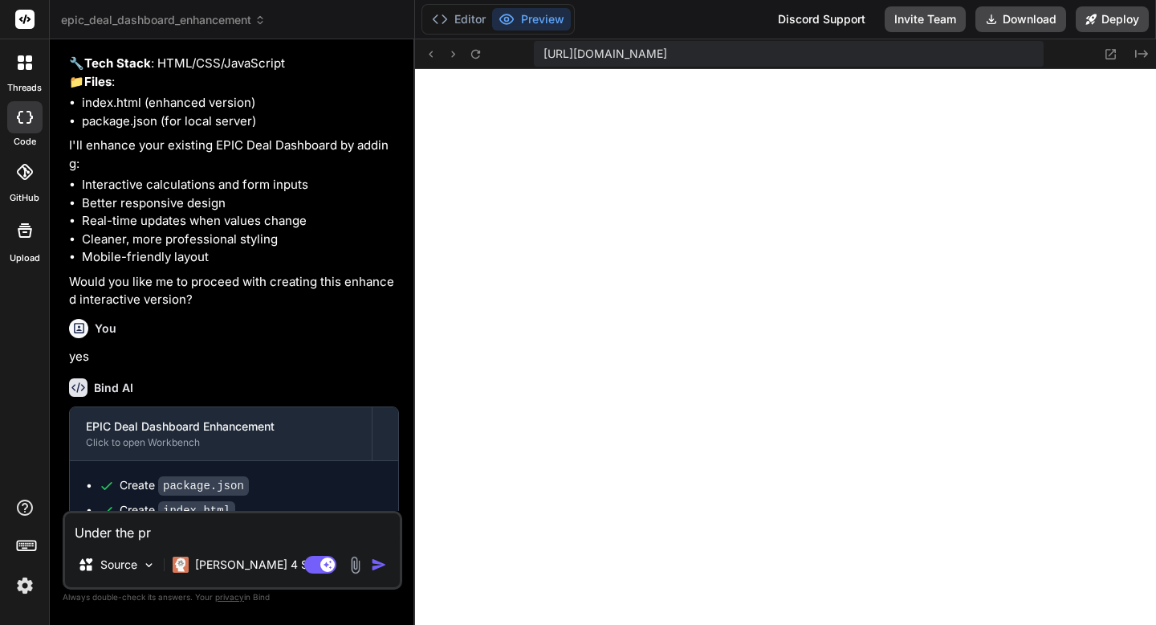
type textarea "Under the previou"
type textarea "x"
type textarea "Under the previous"
type textarea "x"
type textarea "Under the previous acti"
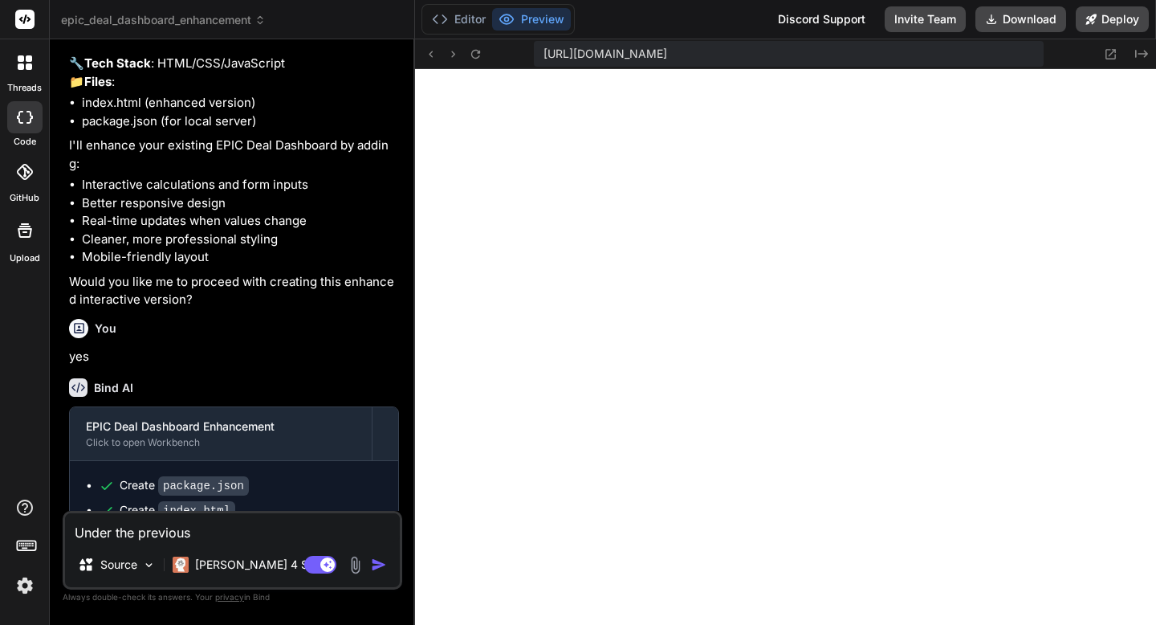
type textarea "x"
type textarea "Under the previous action"
type textarea "x"
type textarea "Unde the previous action"
type textarea "x"
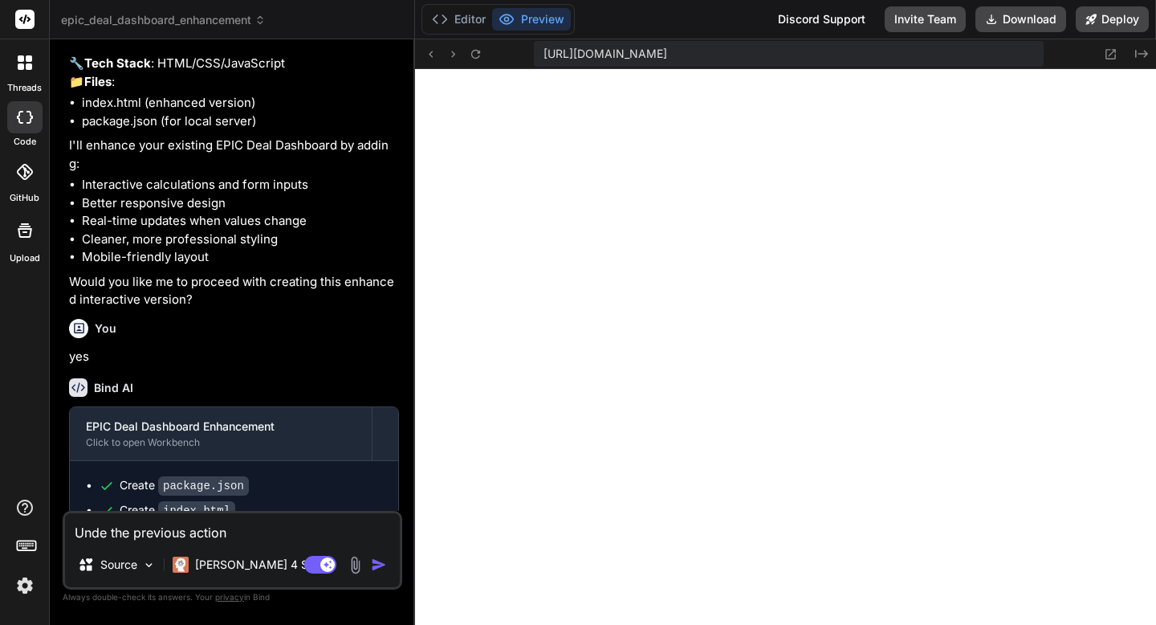
type textarea "Undo the previous action"
type textarea "x"
type textarea "Undo the previous action"
click at [378, 562] on img "button" at bounding box center [379, 564] width 16 height 16
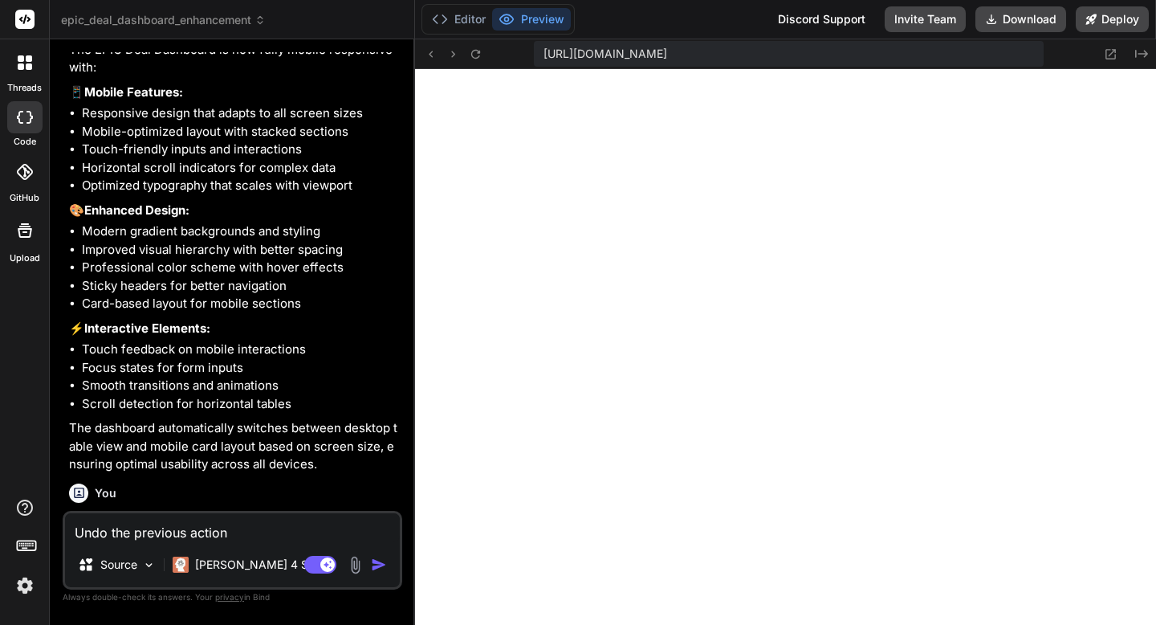
scroll to position [5844, 0]
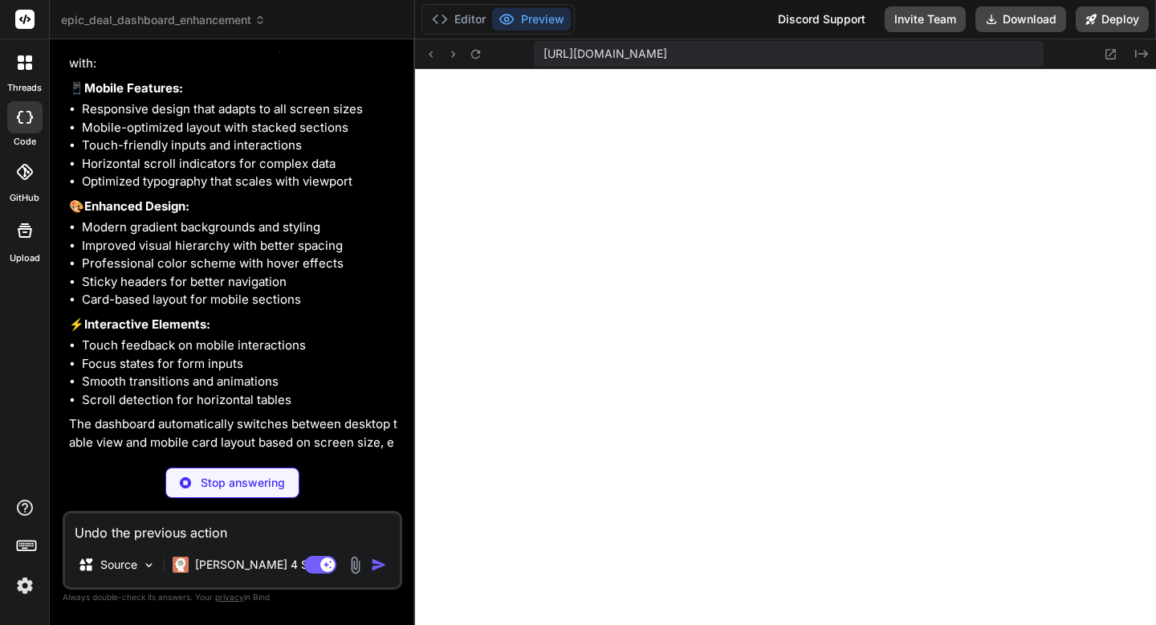
type textarea "x"
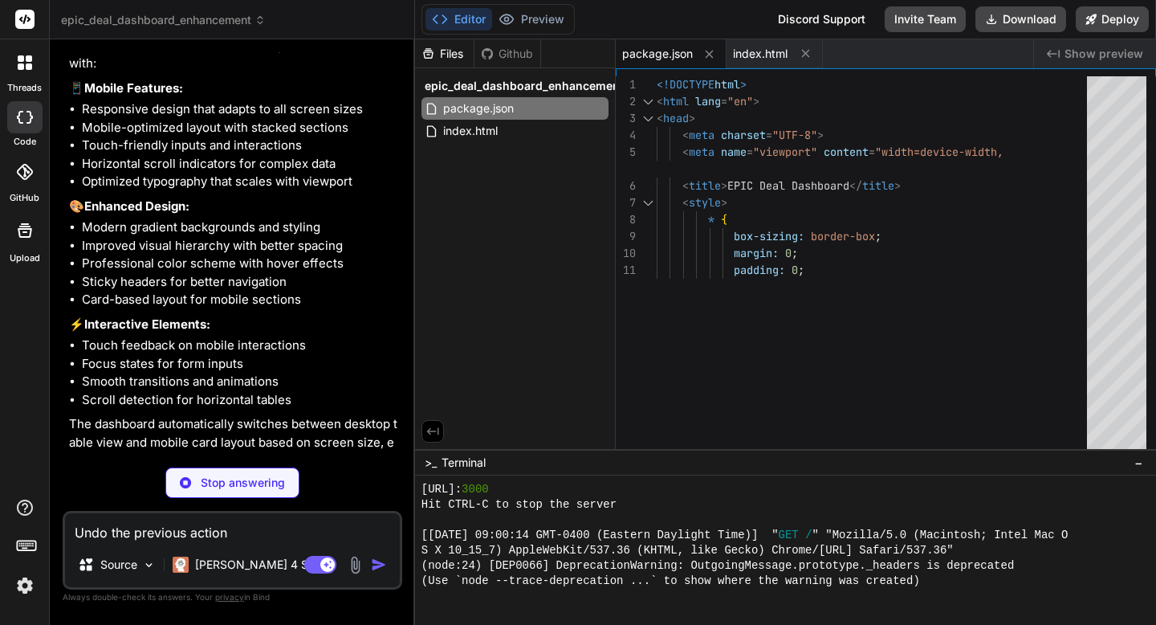
type textarea "x"
type textarea "<td></td> <td></td> <td></td> </tr> </tbody> </table> </body> </html>"
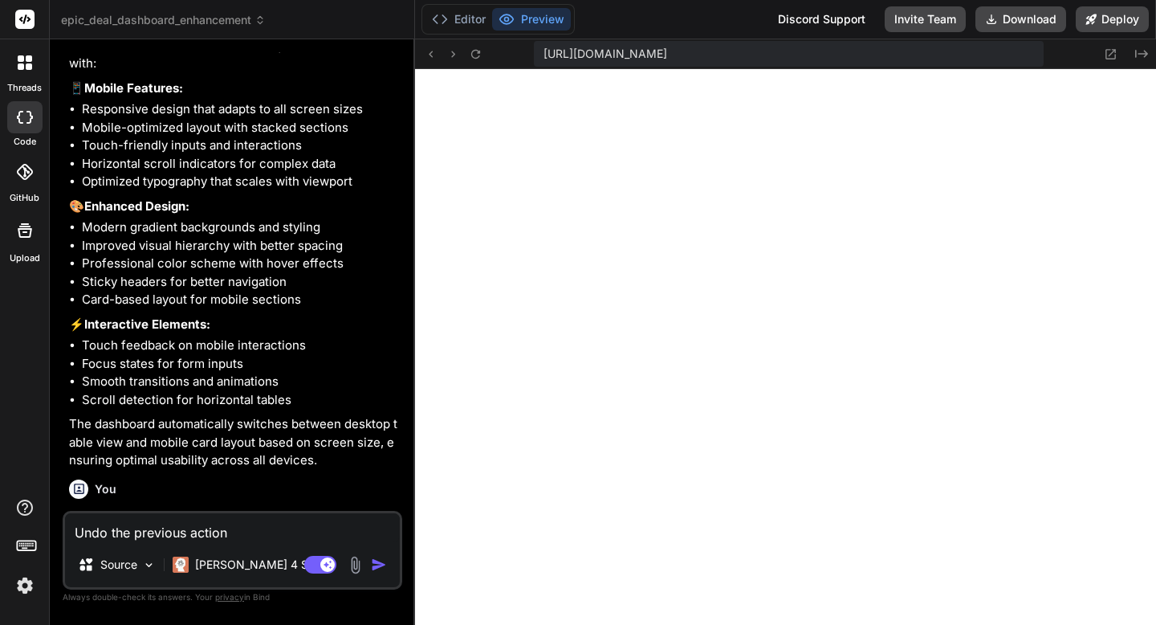
scroll to position [6081, 0]
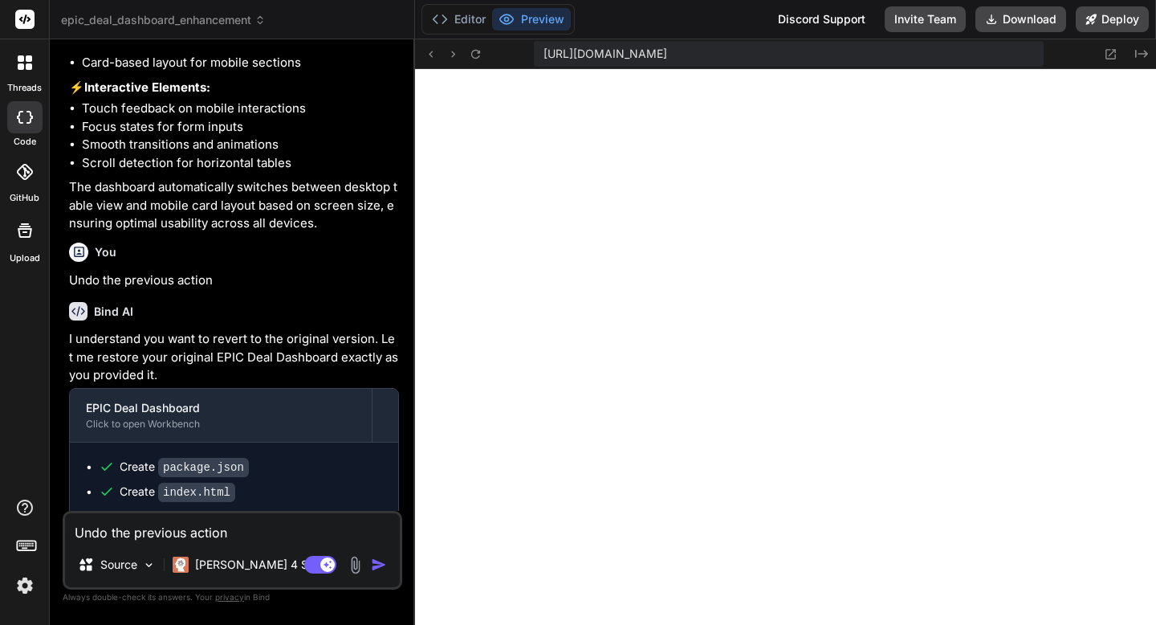
click at [24, 75] on div at bounding box center [25, 63] width 34 height 34
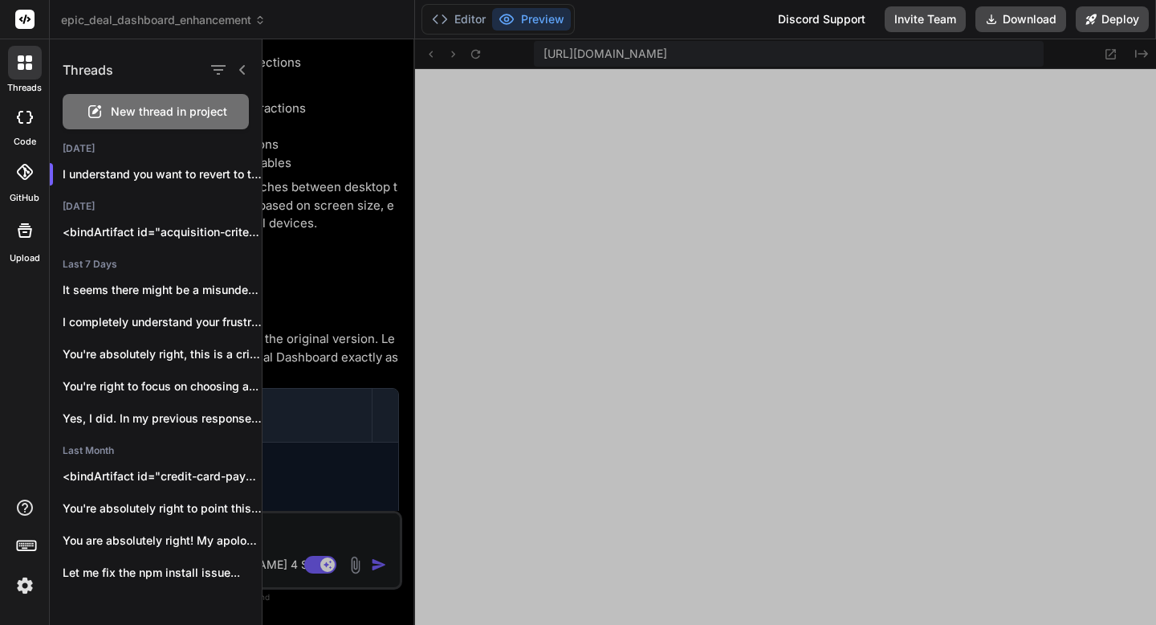
click at [190, 116] on span "New thread in project" at bounding box center [169, 112] width 116 height 16
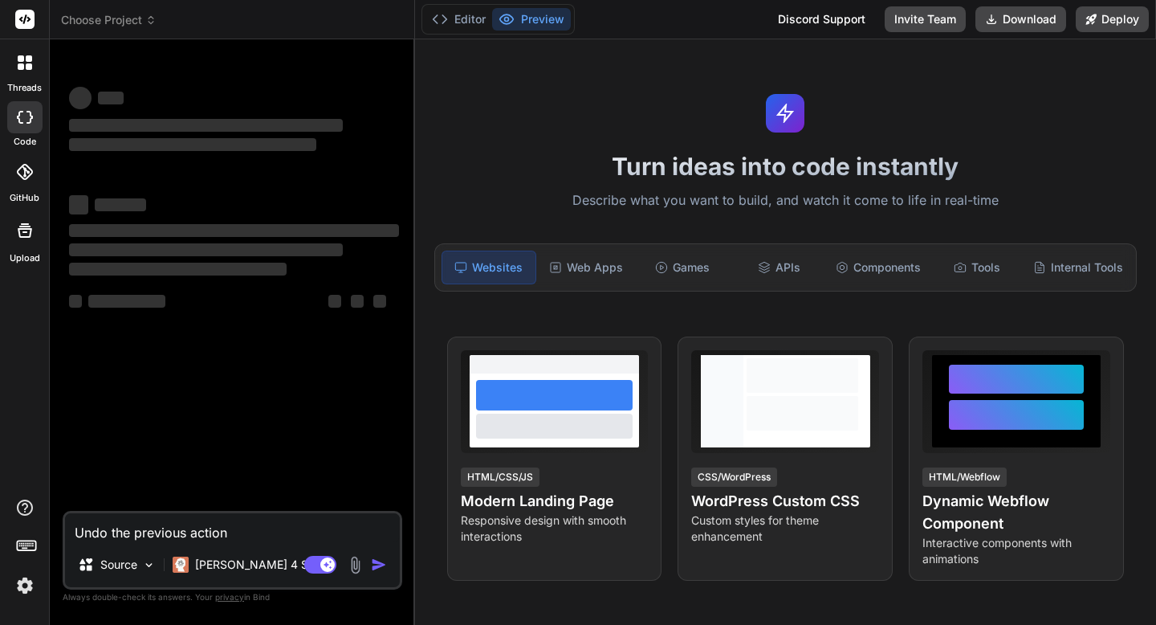
scroll to position [7382, 0]
click at [118, 531] on textarea "Undo the previous action" at bounding box center [232, 527] width 335 height 29
type textarea "x"
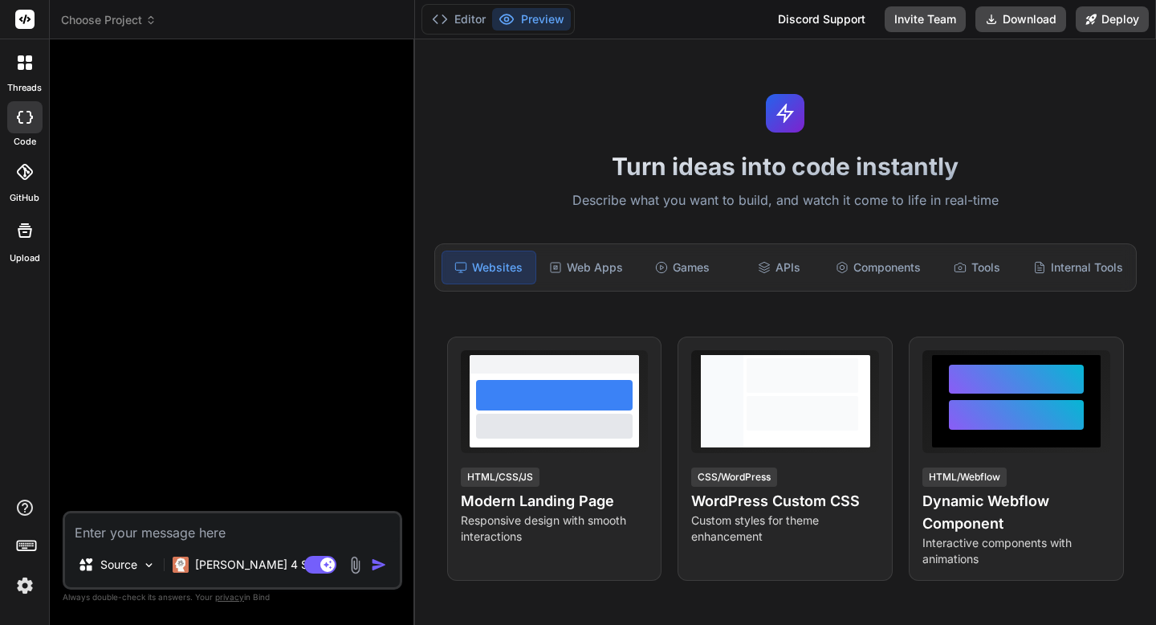
type textarea "B"
type textarea "x"
type textarea "Bu"
type textarea "x"
type textarea "[PERSON_NAME]"
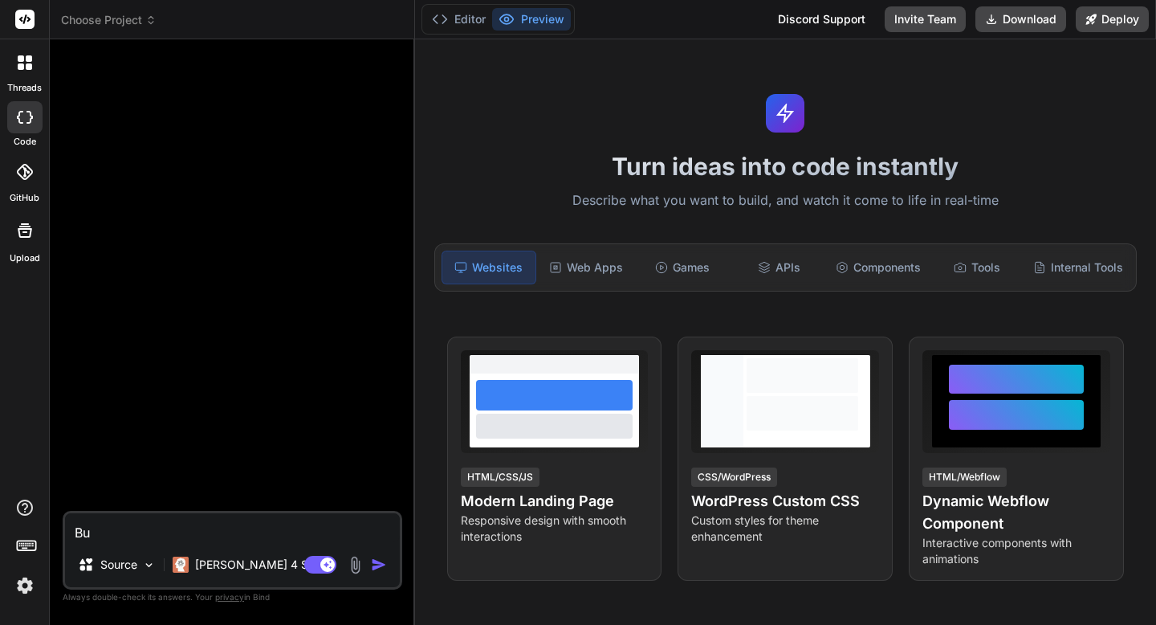
type textarea "x"
type textarea "Buil"
type textarea "x"
type textarea "Build"
type textarea "x"
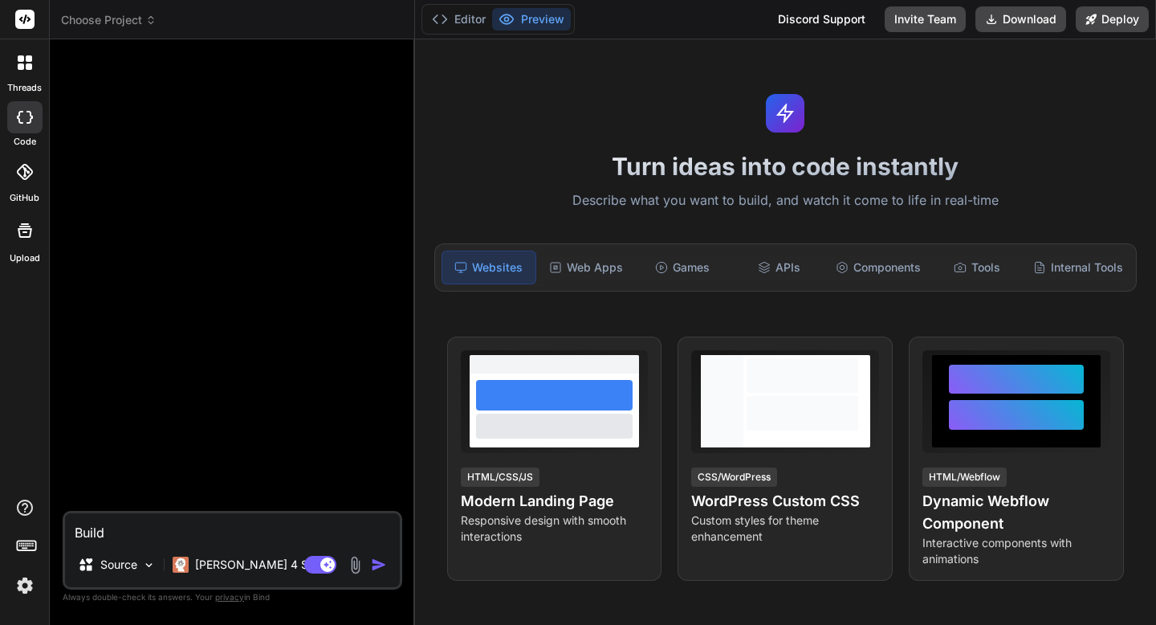
type textarea "Build"
type textarea "x"
type textarea "Build t"
type textarea "x"
type textarea "Build th"
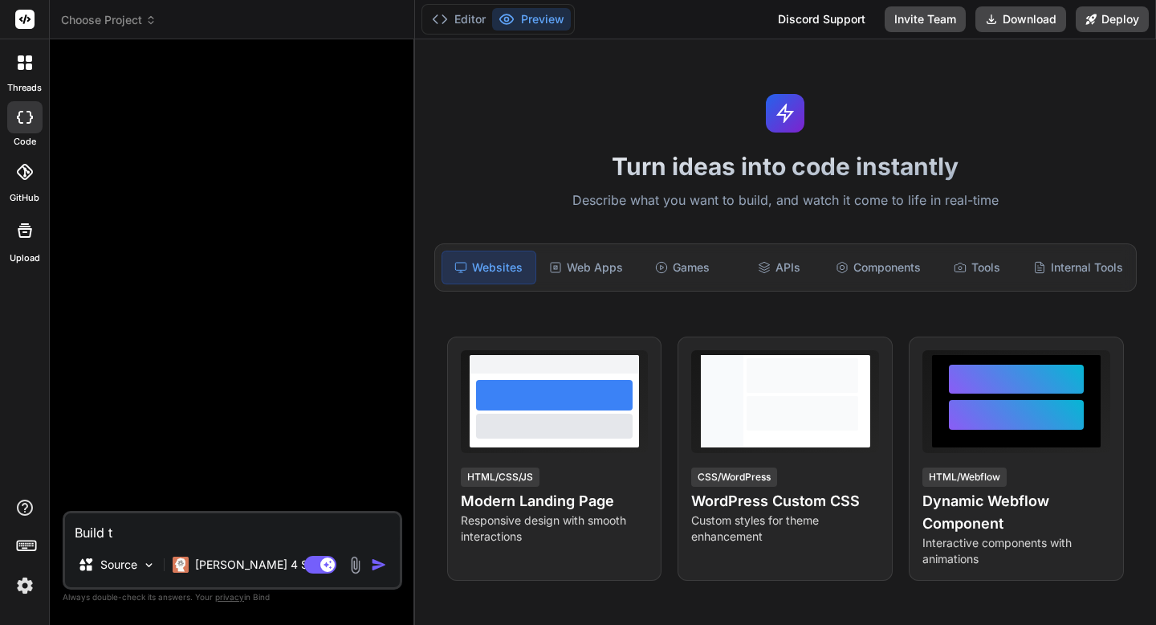
type textarea "x"
type textarea "Build thi"
type textarea "x"
type textarea "Build this"
type textarea "x"
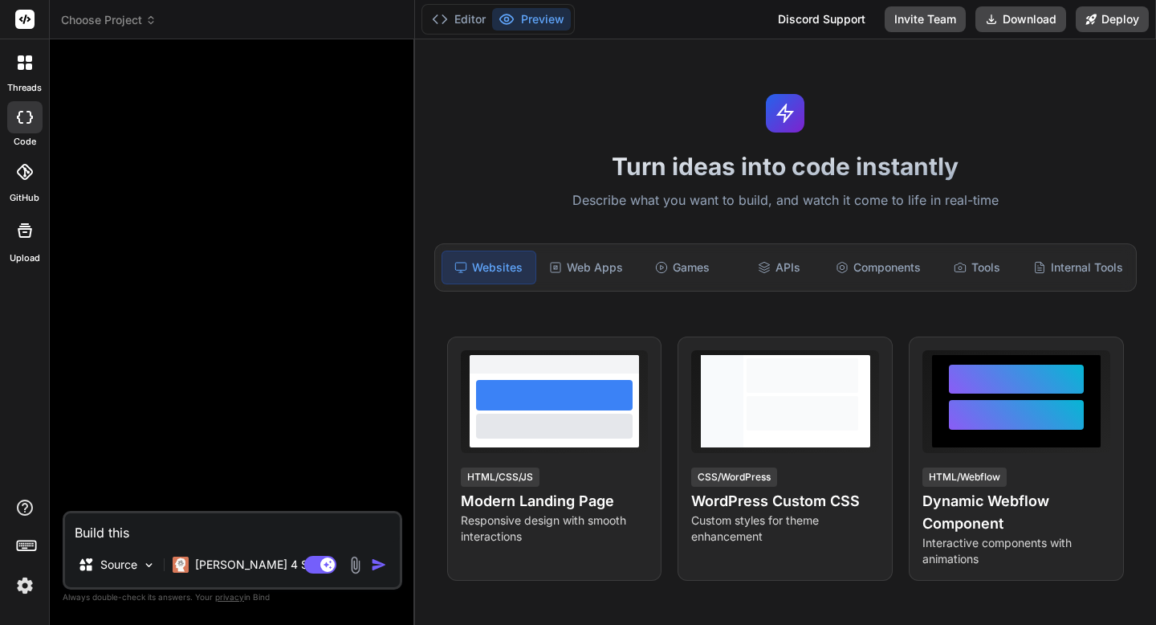
type textarea "Build this!"
type textarea "x"
type textarea "Build this!"
type textarea "x"
paste textarea "<!DOCTYPE html> <html lang="en"> <head> <meta charset="UTF-8"> <meta name="view…"
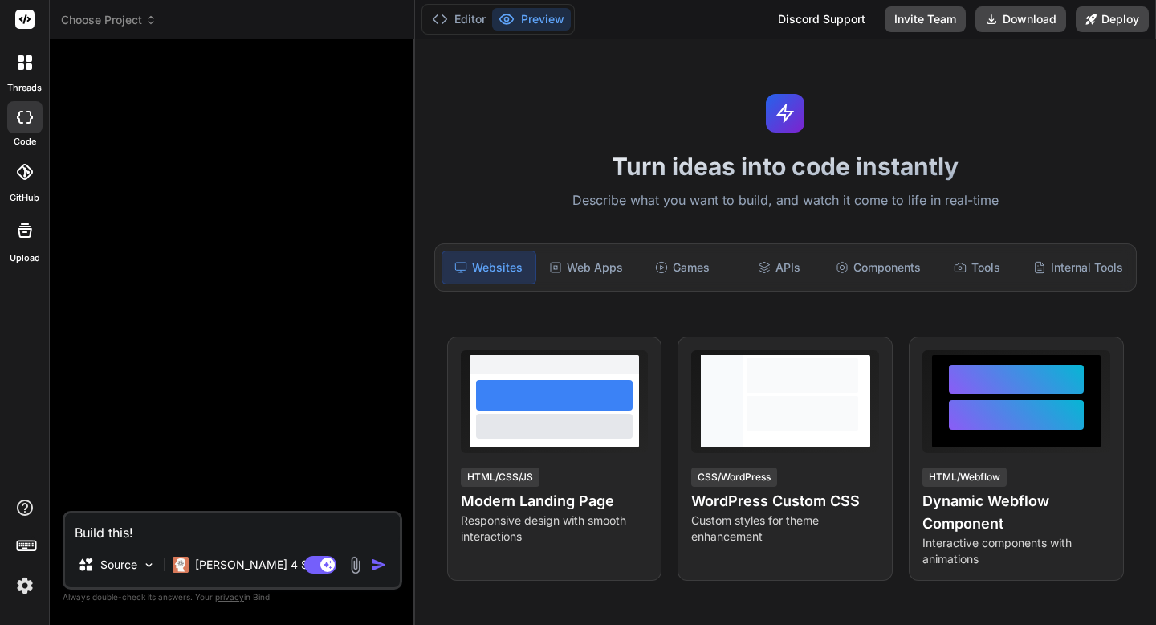
type textarea "Build this! <!DOCTYPE html> <html lang="en"> <head> <meta charset="UTF-8"> <met…"
type textarea "x"
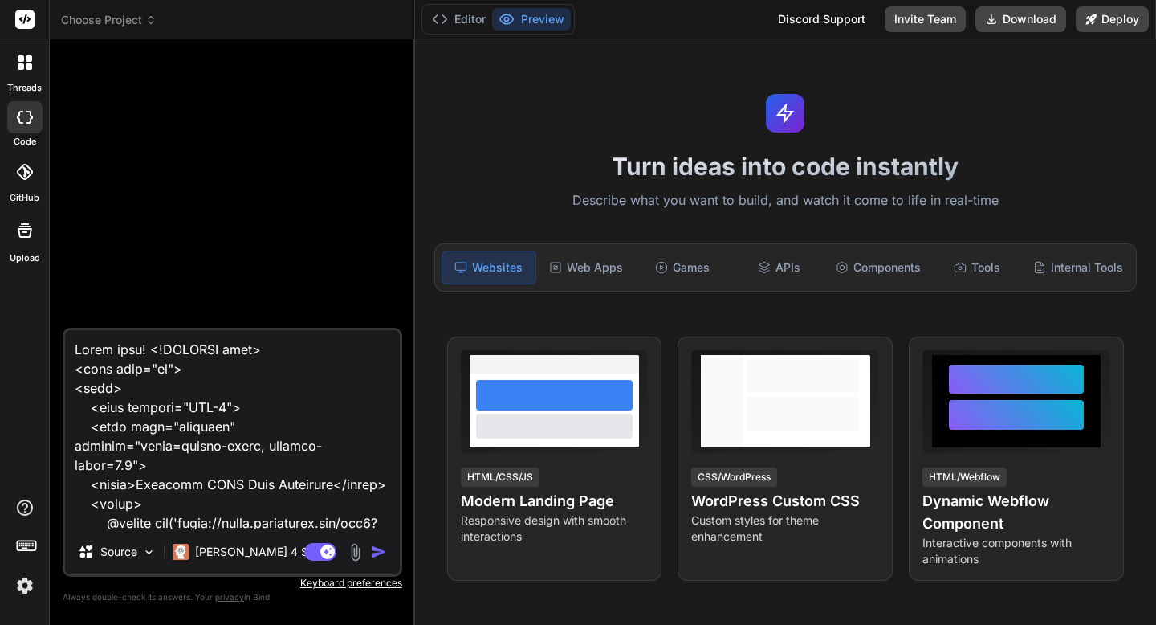
scroll to position [7534, 0]
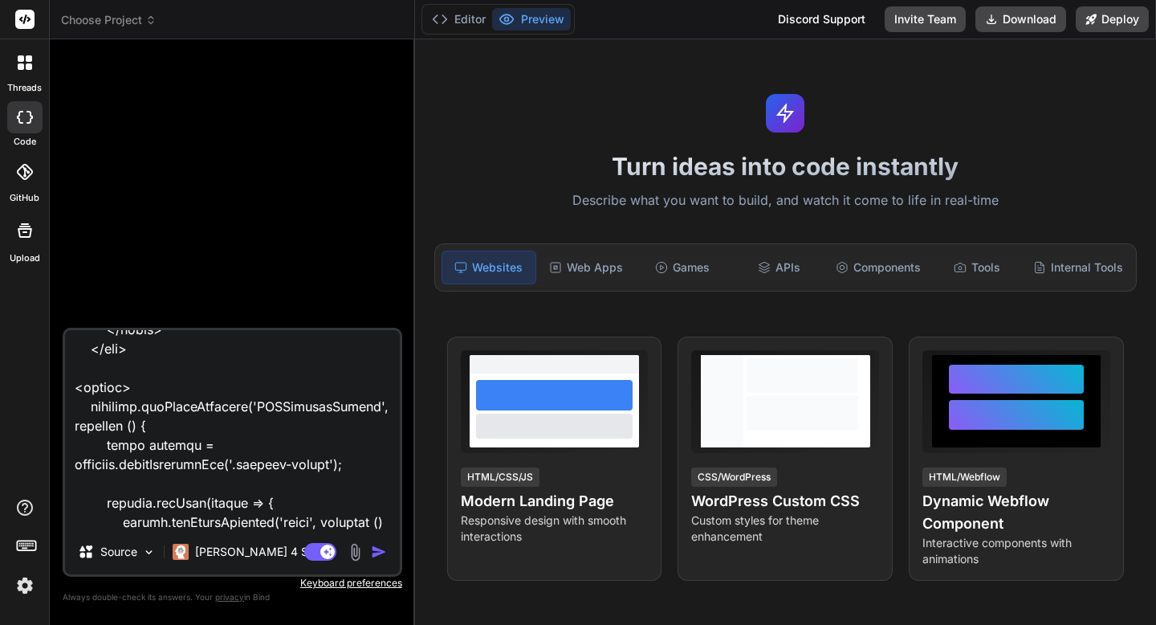
type textarea "Build this! <!DOCTYPE html> <html lang="en"> <head> <meta charset="UTF-8"> <met…"
click at [376, 556] on img "button" at bounding box center [379, 551] width 16 height 16
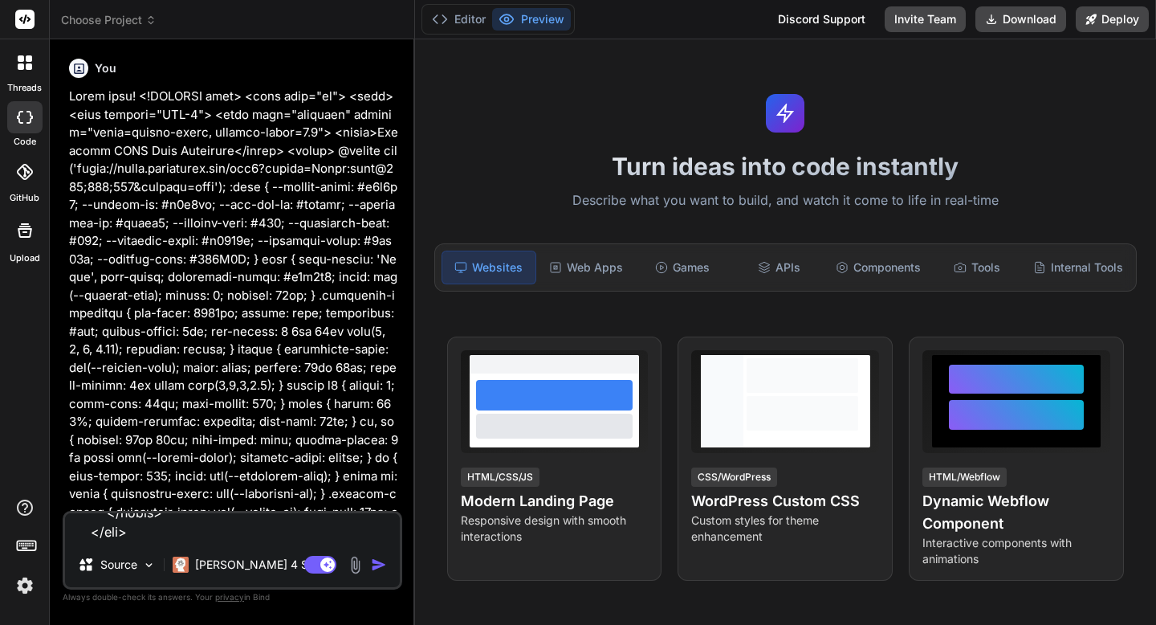
scroll to position [0, 0]
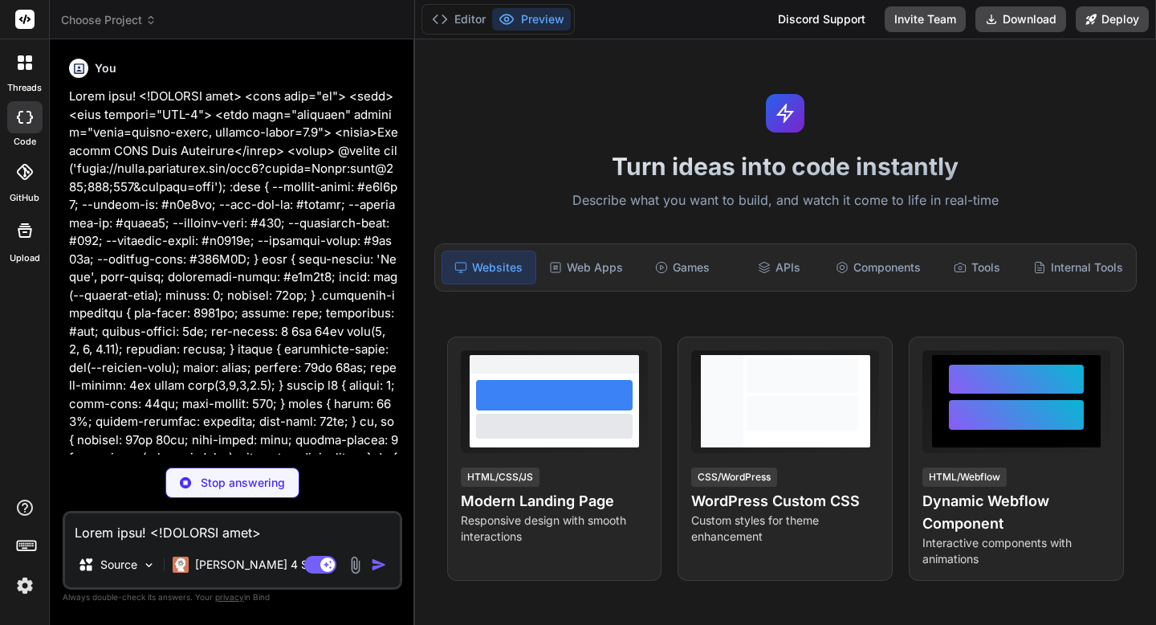
type textarea "x"
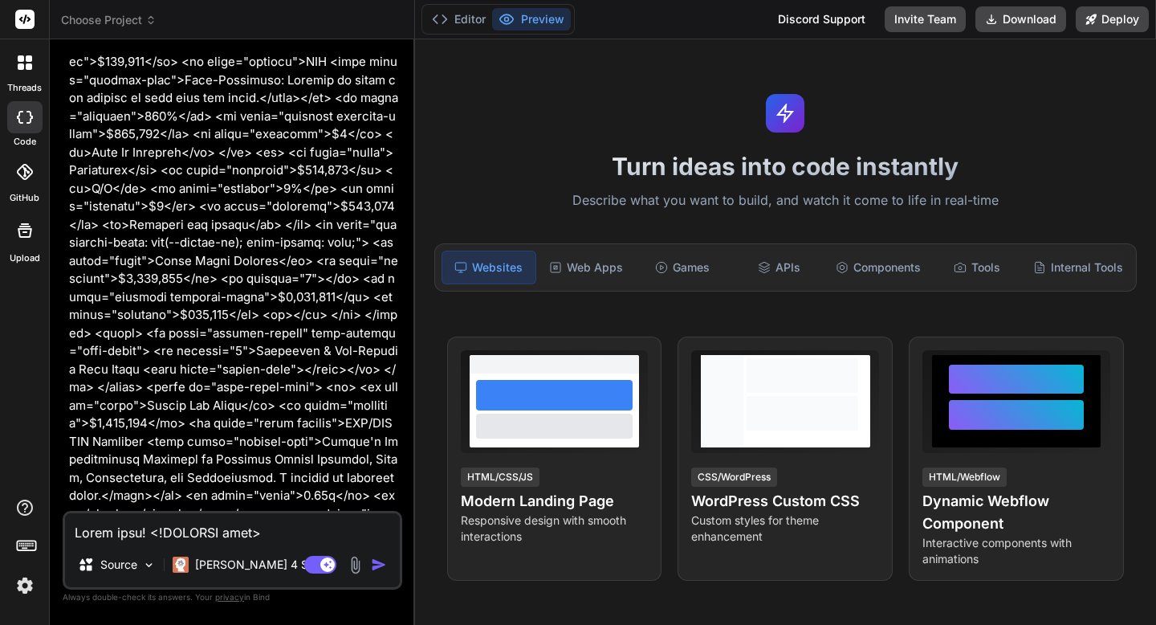
scroll to position [2383, 0]
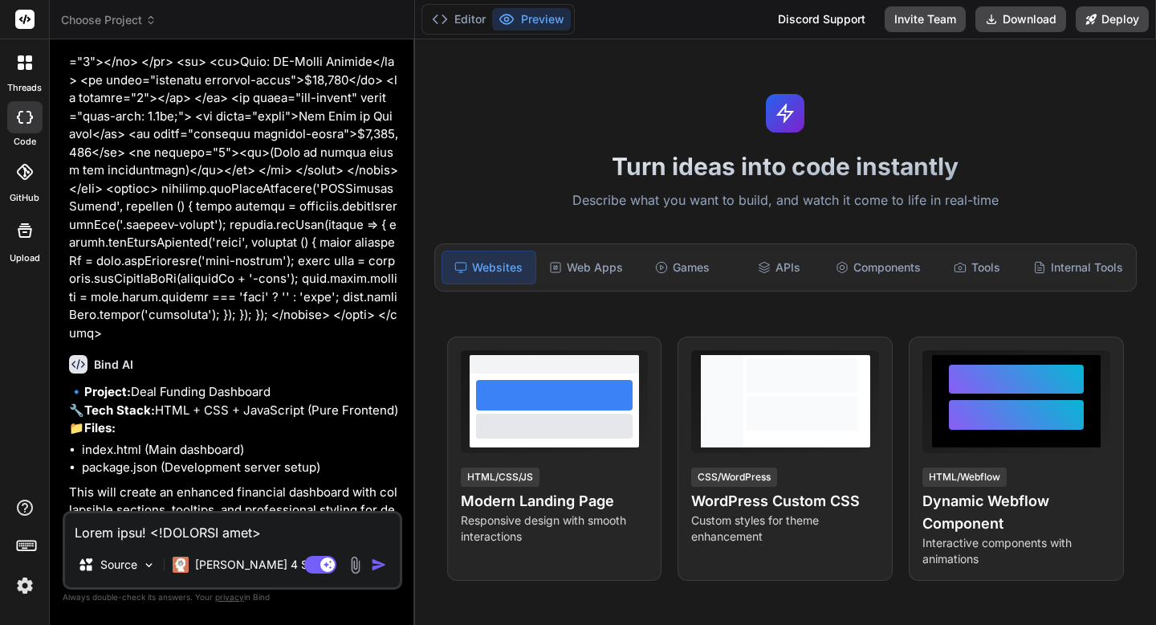
click at [172, 533] on textarea at bounding box center [232, 527] width 335 height 29
type textarea "y"
type textarea "x"
type textarea "ye"
type textarea "x"
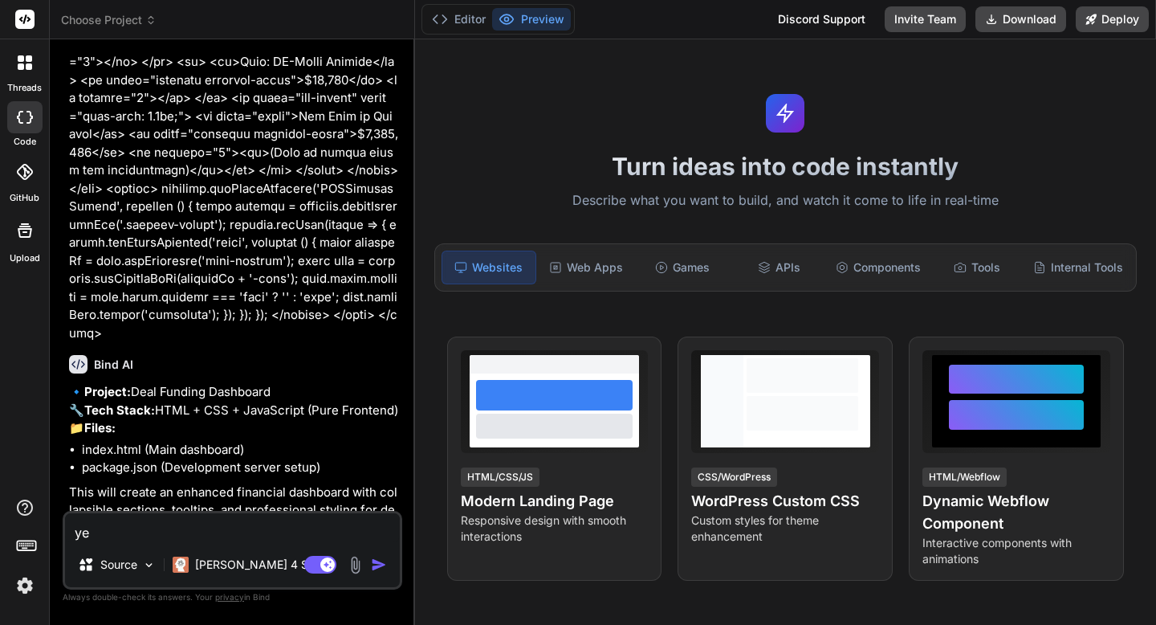
type textarea "yes"
type textarea "x"
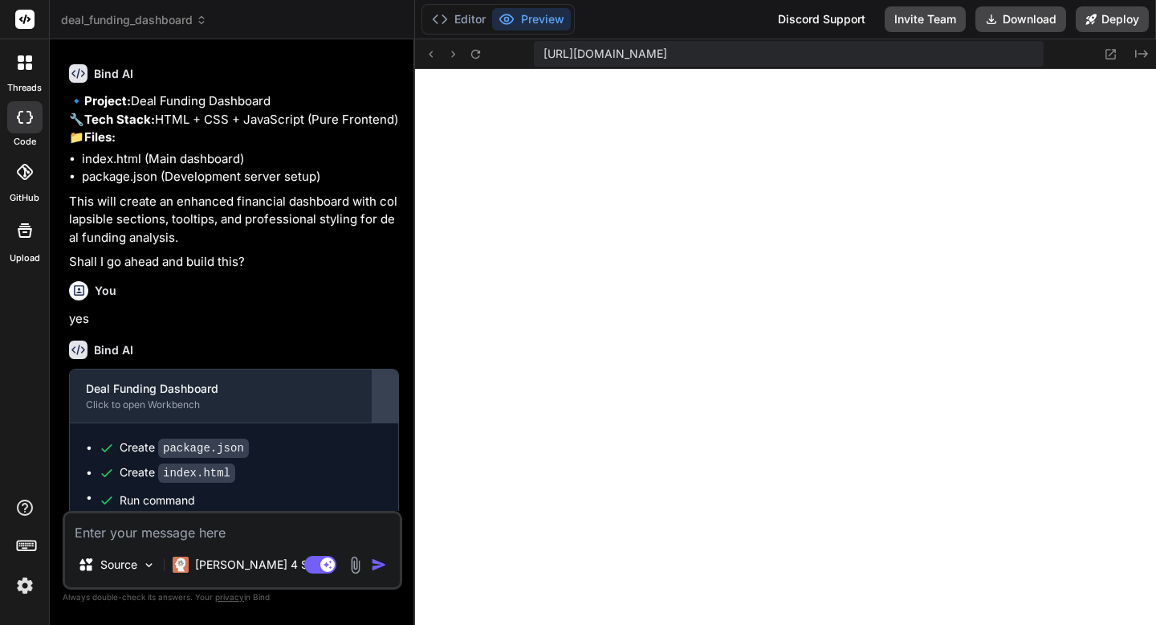
scroll to position [2724, 0]
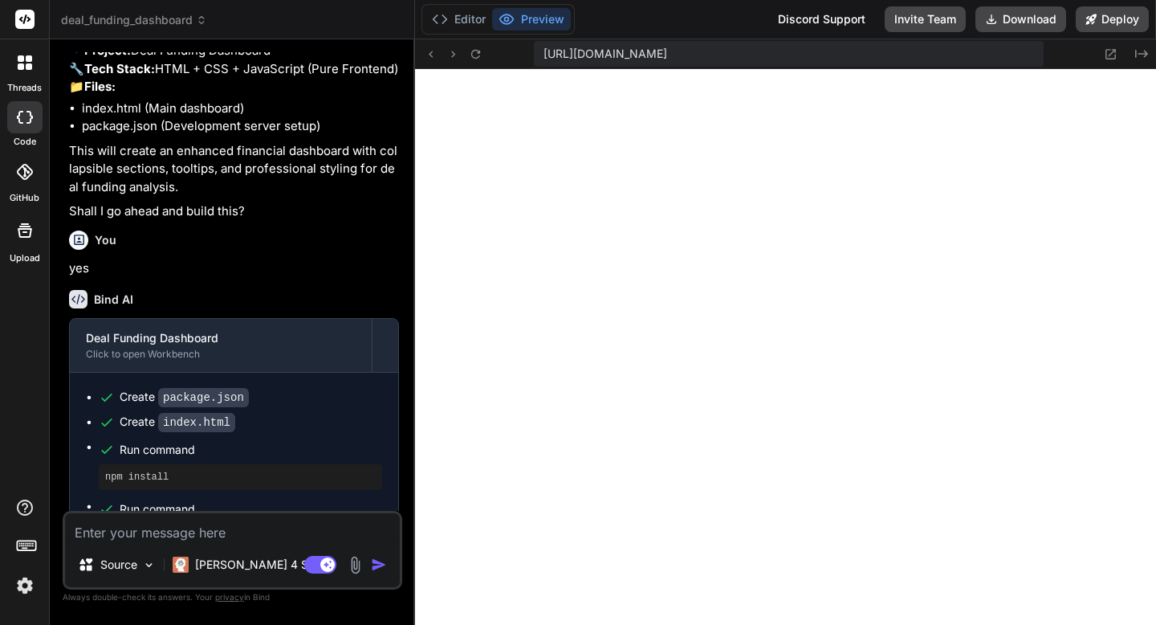
click at [258, 542] on div "Source Claude 4 S.. Agent Mode. When this toggle is activated, AI automatically…" at bounding box center [233, 550] width 340 height 79
click at [246, 529] on textarea at bounding box center [232, 527] width 335 height 29
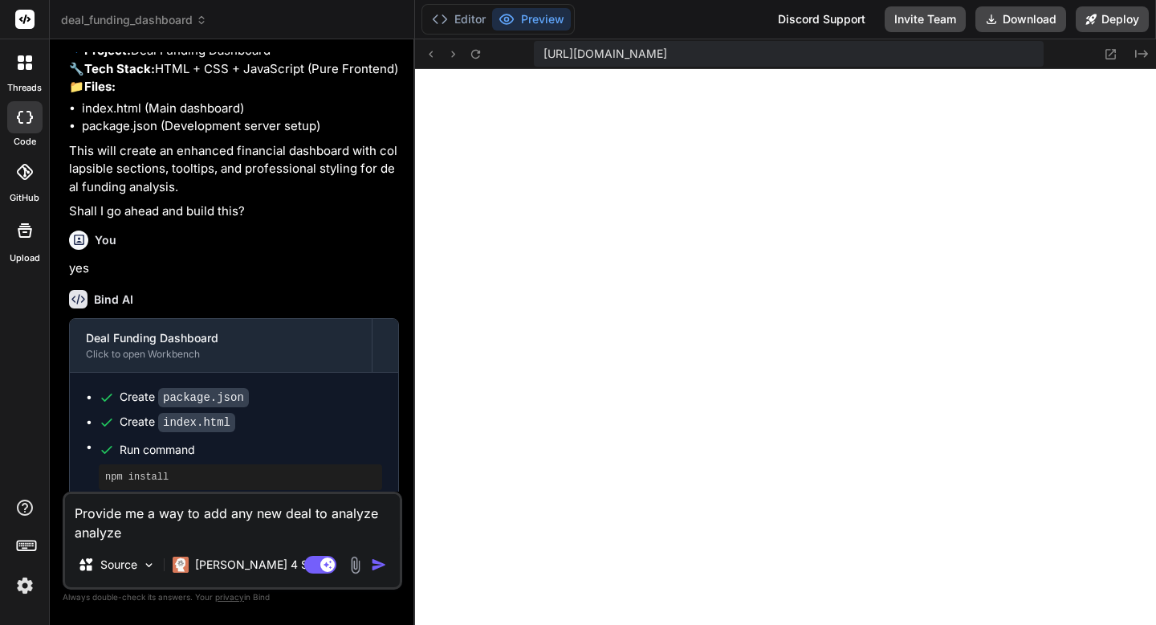
click at [215, 536] on textarea "Provide me a way to add any new deal to analyze analyze" at bounding box center [232, 518] width 335 height 48
drag, startPoint x: 122, startPoint y: 507, endPoint x: 177, endPoint y: 533, distance: 60.3
click at [177, 533] on textarea "Provide me a way to add any new deal to analyze analyzeProvide me a way to add …" at bounding box center [232, 507] width 335 height 67
click at [112, 535] on textarea "Provide me a way to add any new deal to analyze analyze" at bounding box center [232, 518] width 335 height 48
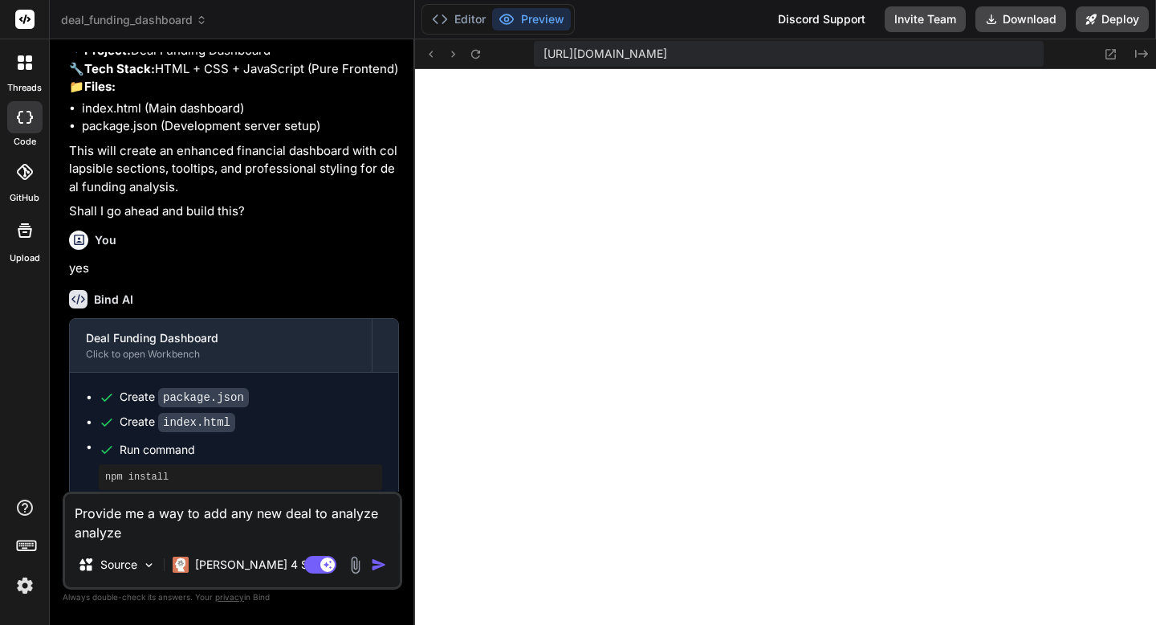
click at [112, 535] on textarea "Provide me a way to add any new deal to analyze analyze" at bounding box center [232, 518] width 335 height 48
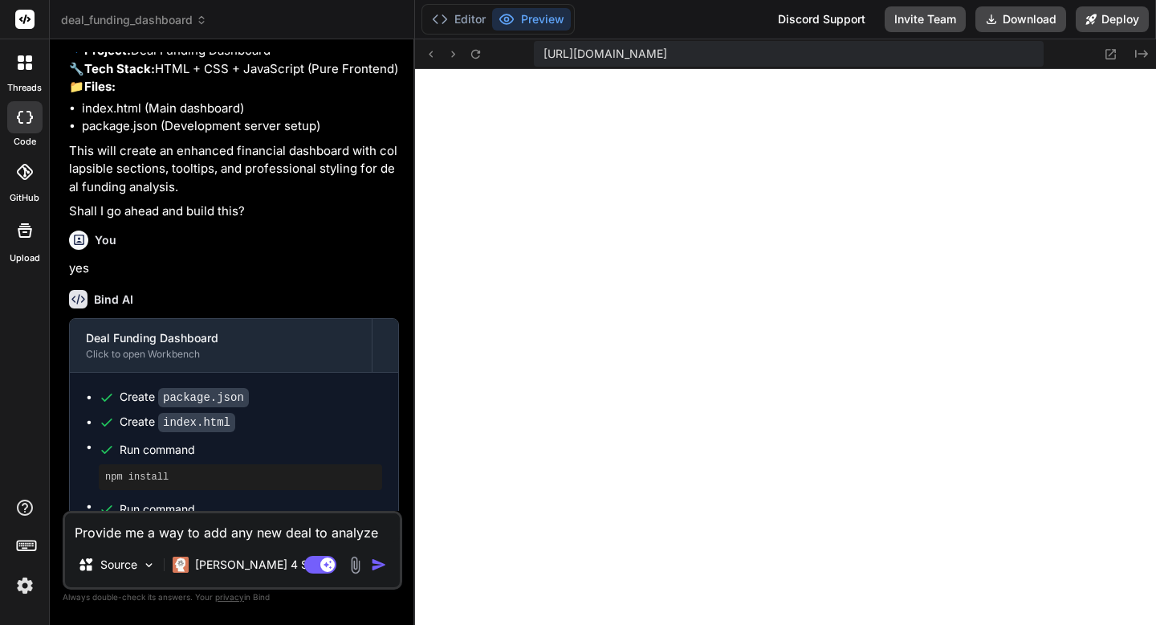
click at [374, 563] on img "button" at bounding box center [379, 564] width 16 height 16
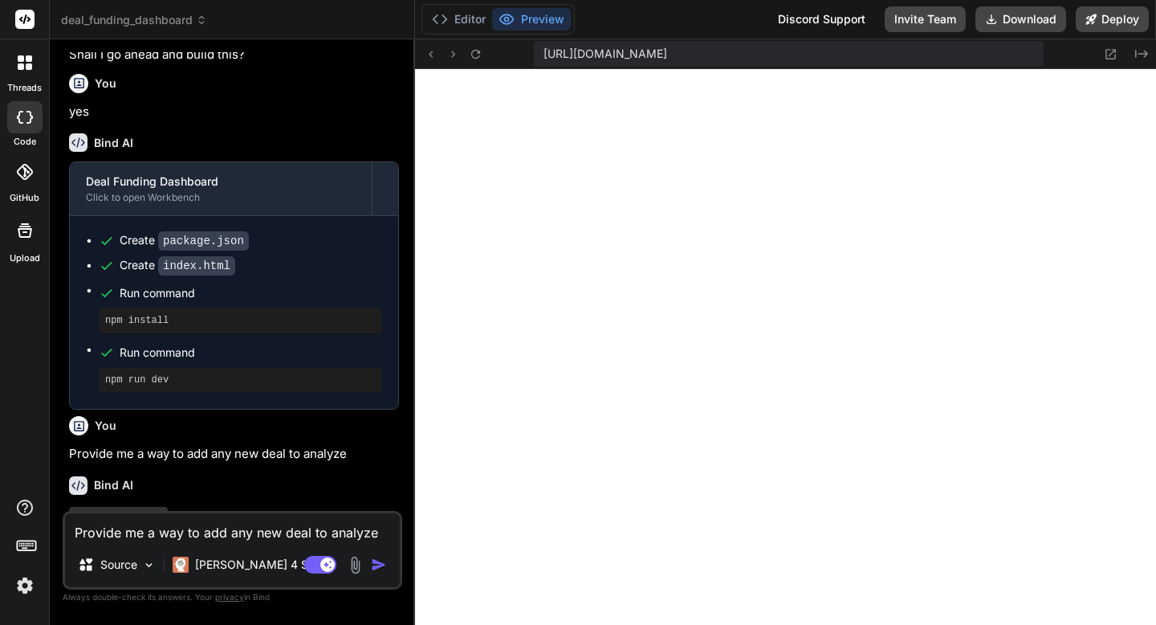
scroll to position [2891, 0]
